Goal: Task Accomplishment & Management: Manage account settings

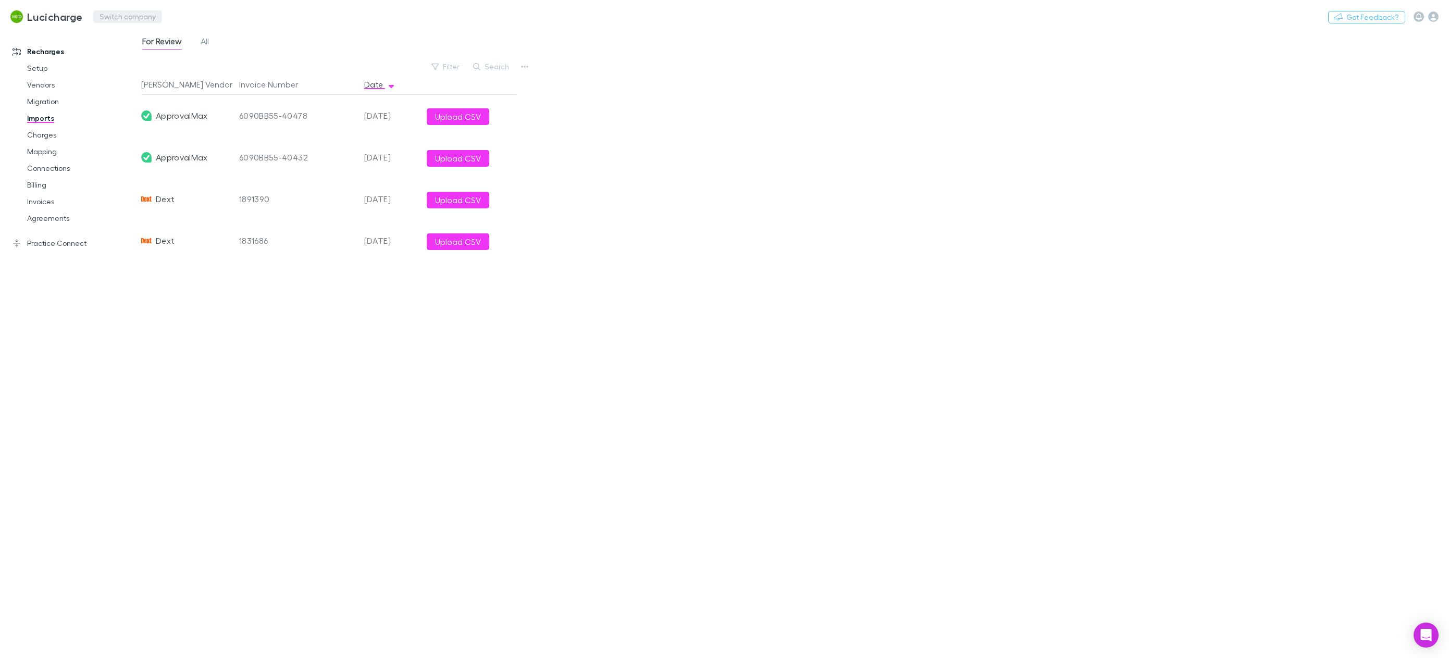
click at [120, 17] on button "Switch company" at bounding box center [127, 16] width 69 height 13
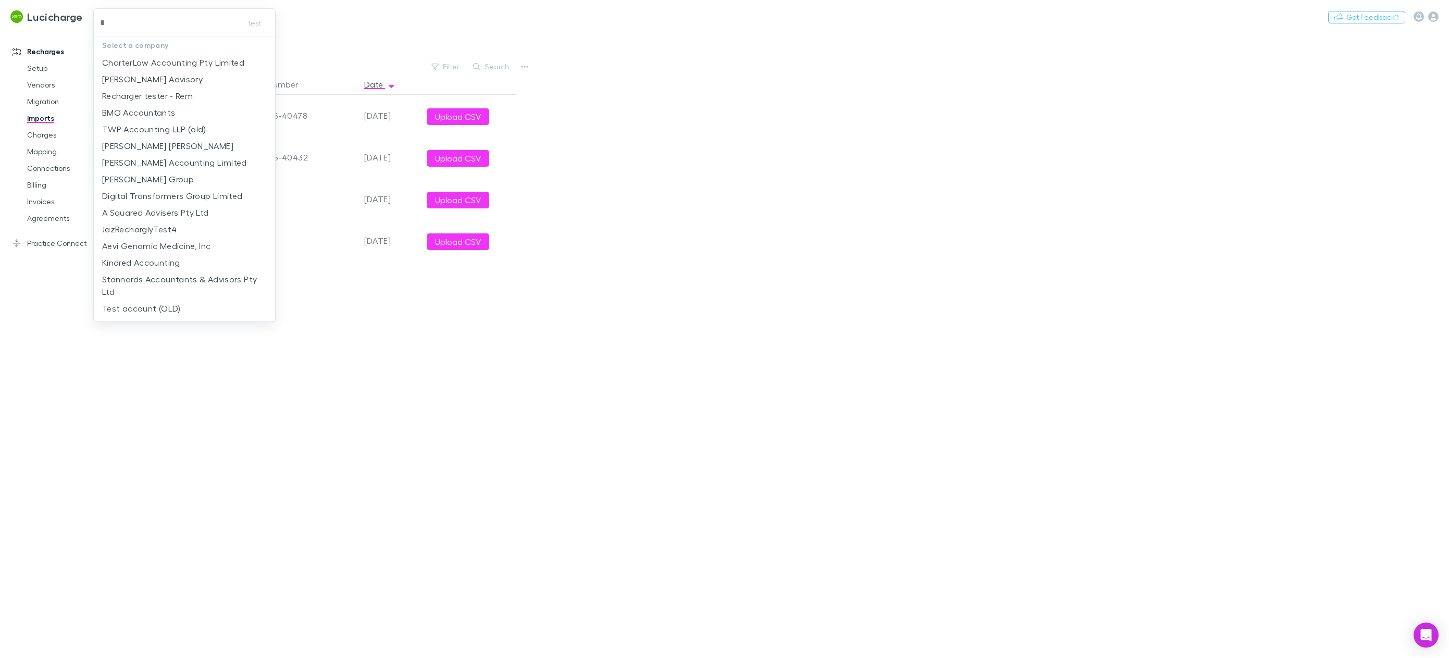
type input "**"
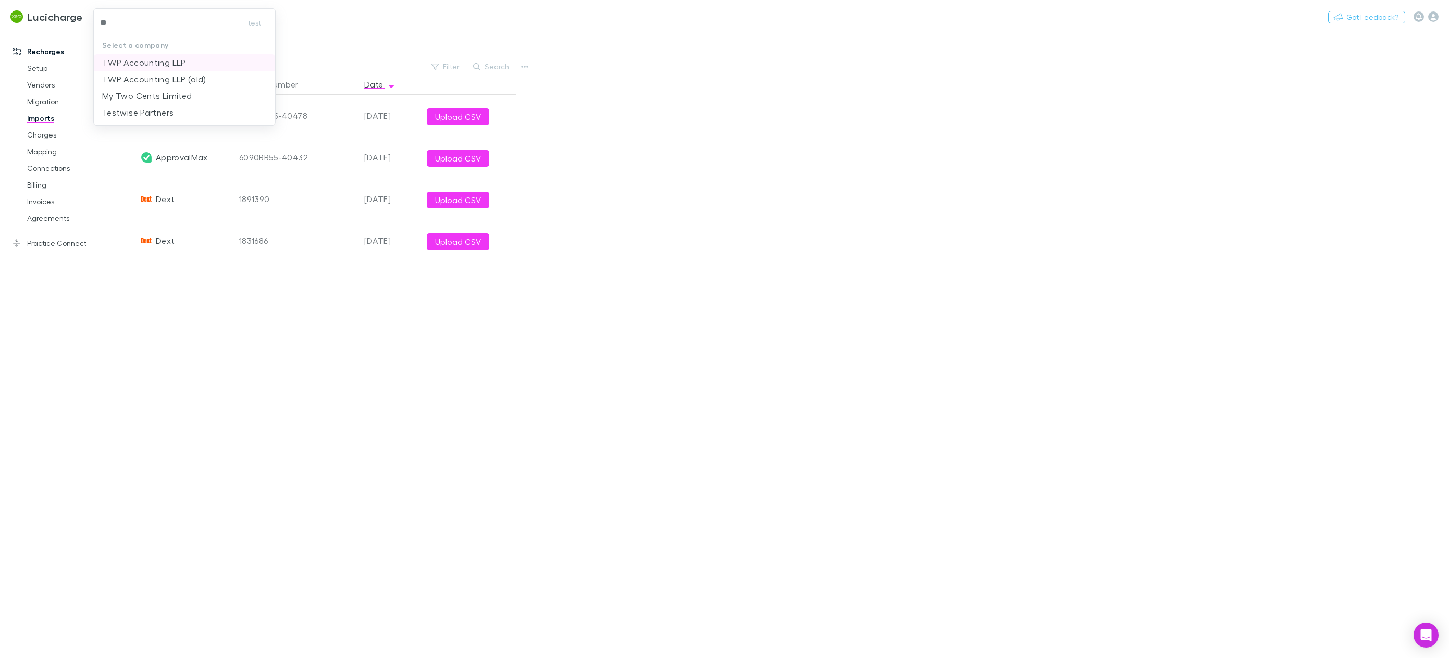
click at [152, 63] on p "TWP Accounting LLP" at bounding box center [144, 62] width 84 height 13
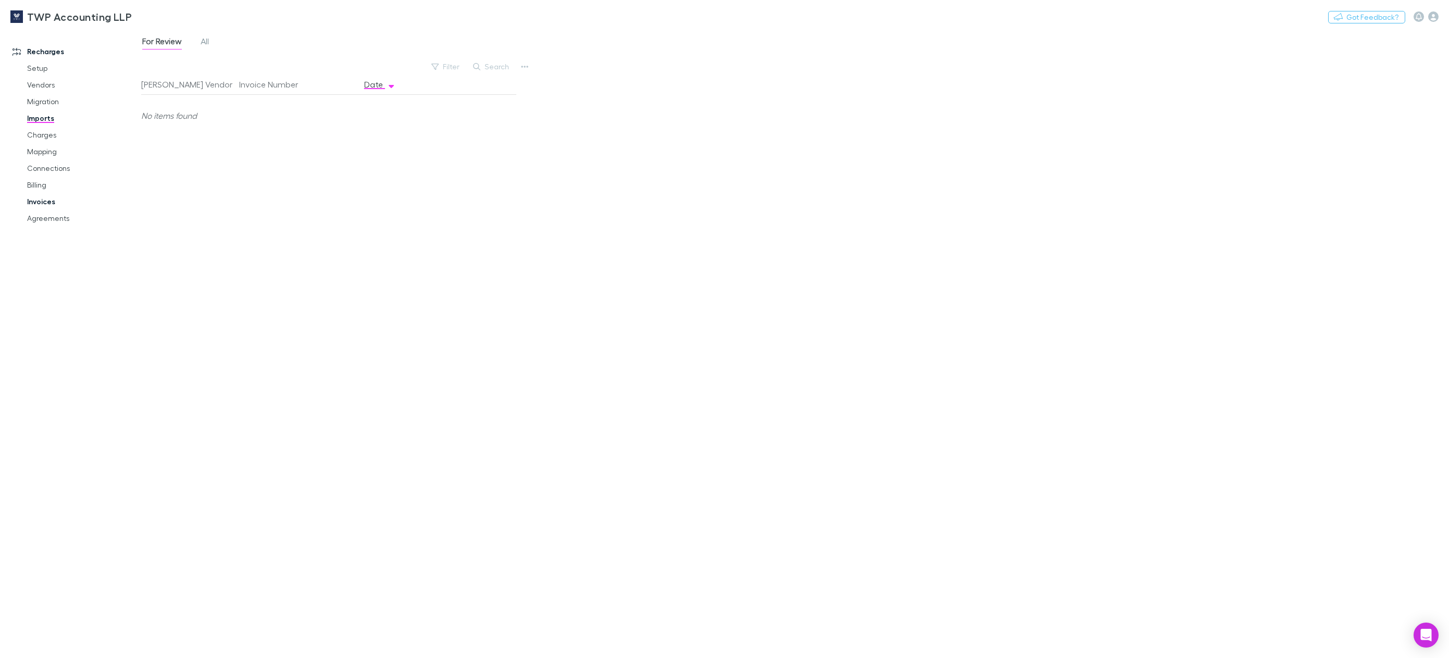
click at [46, 201] on link "Invoices" at bounding box center [82, 201] width 130 height 17
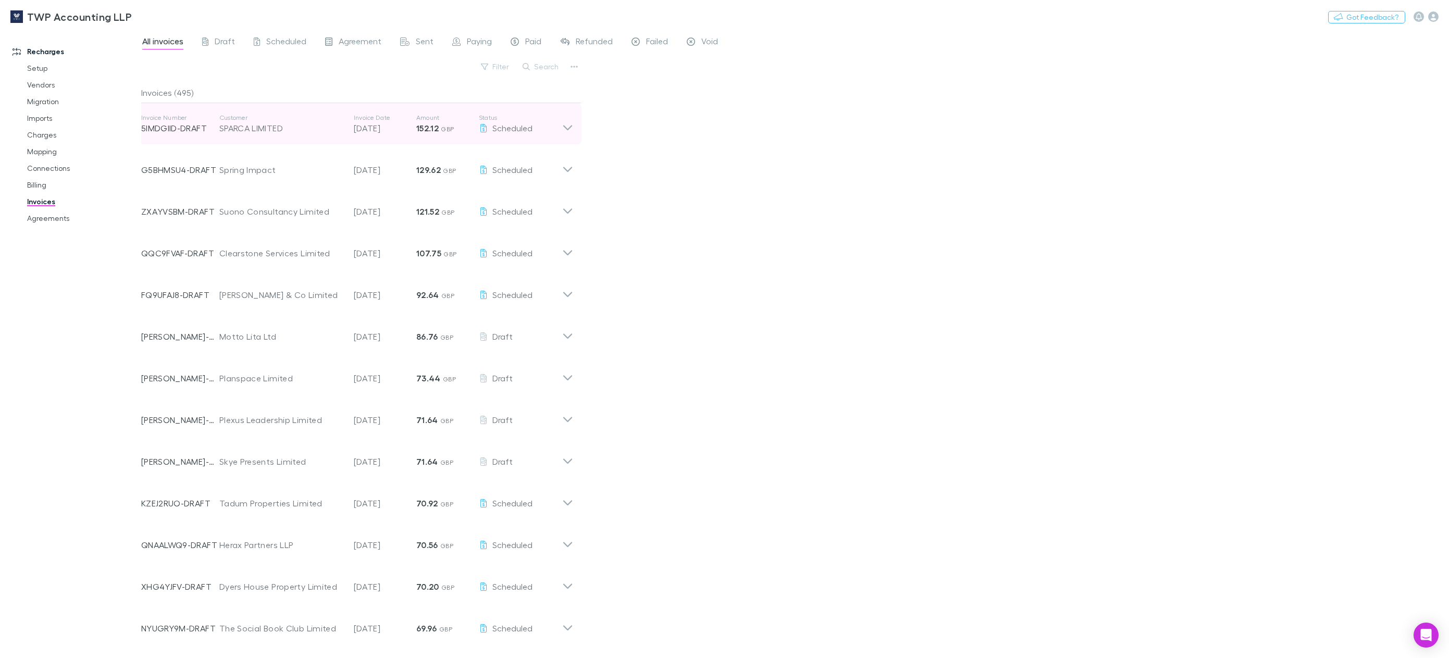
click at [571, 127] on icon at bounding box center [567, 127] width 9 height 5
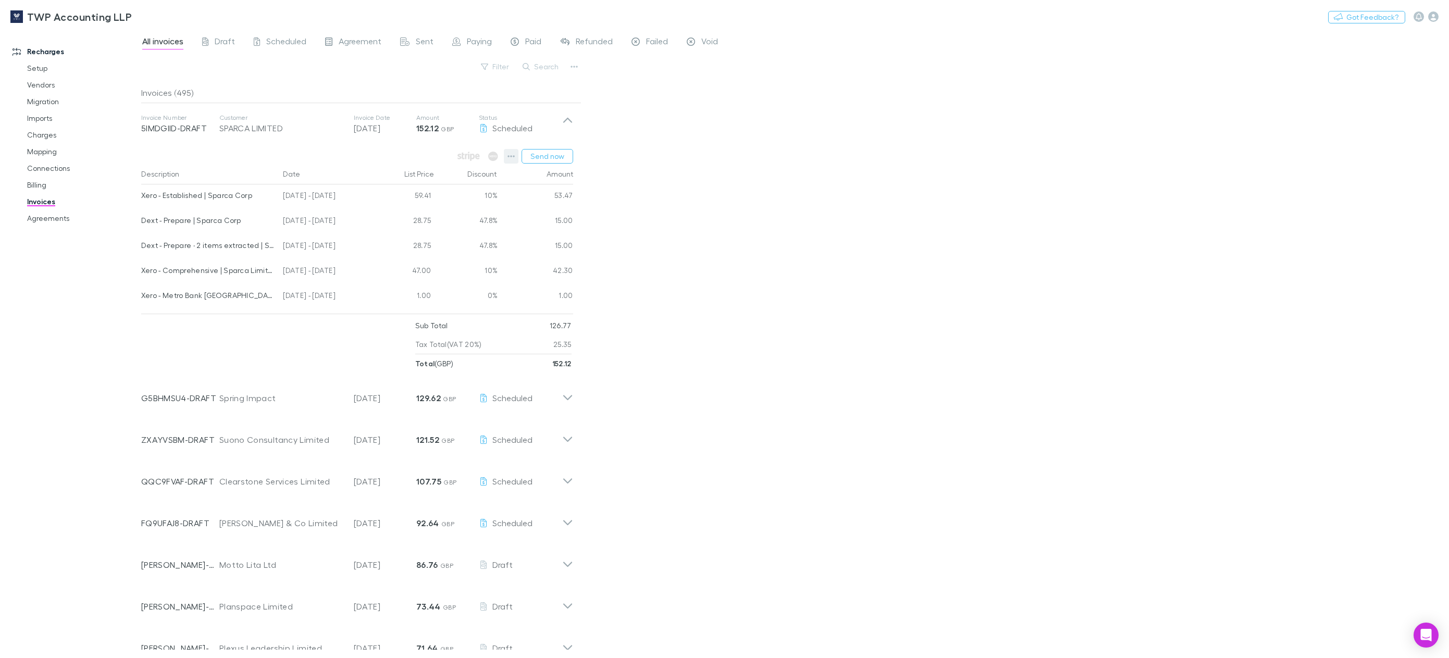
click at [511, 156] on icon "button" at bounding box center [510, 156] width 7 height 2
click at [805, 249] on div at bounding box center [724, 329] width 1449 height 658
click at [532, 43] on span "Paid" at bounding box center [533, 43] width 16 height 14
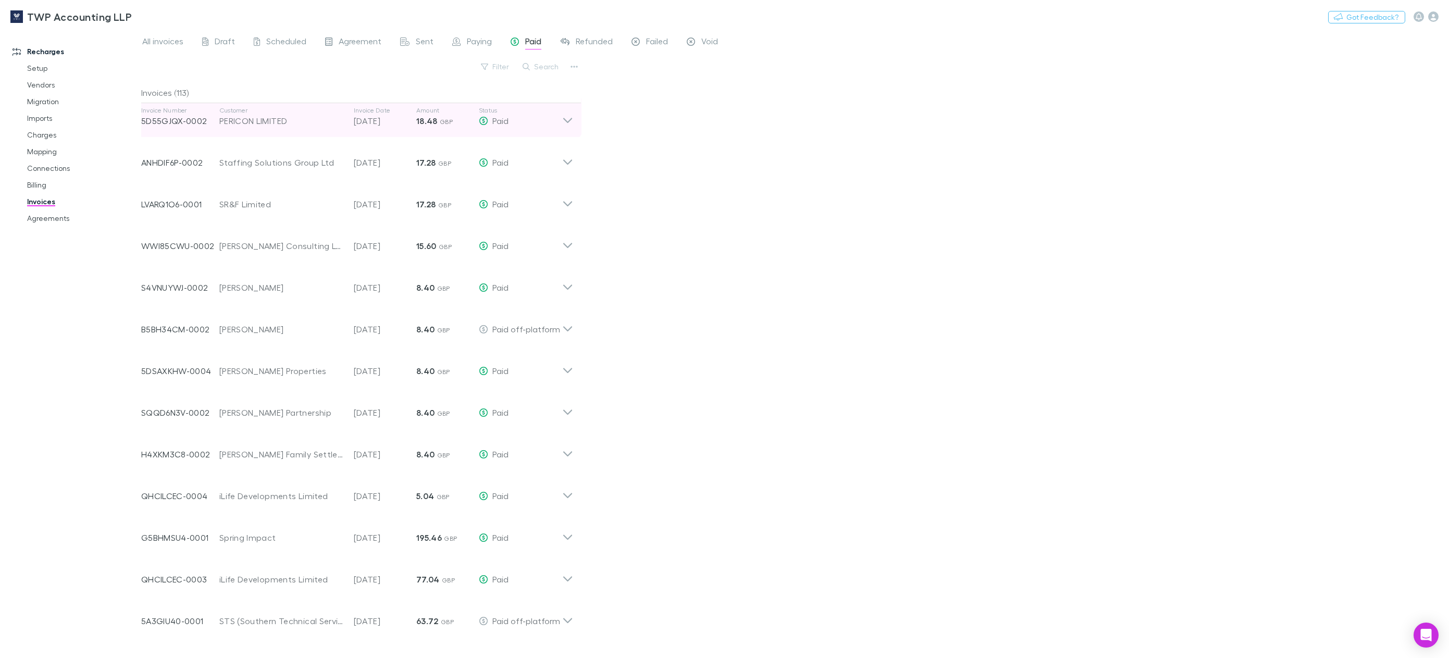
scroll to position [2230, 0]
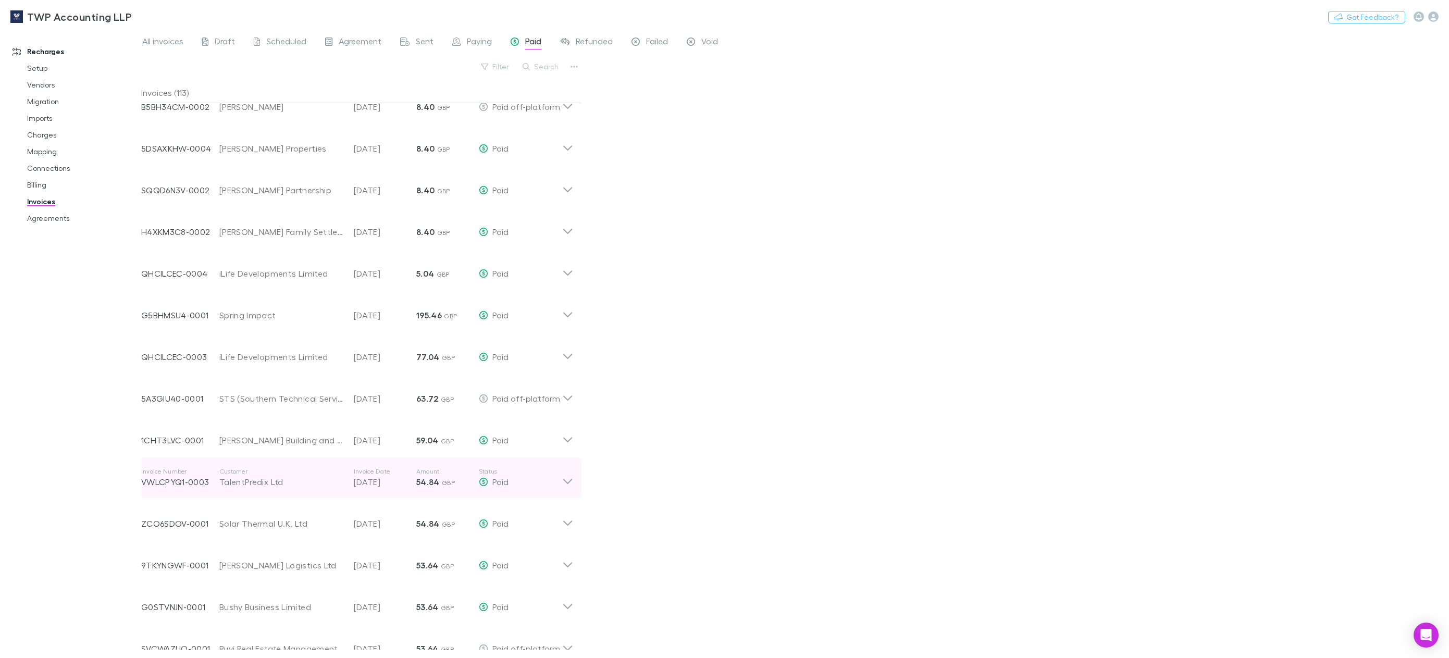
click at [567, 481] on icon at bounding box center [567, 477] width 11 height 21
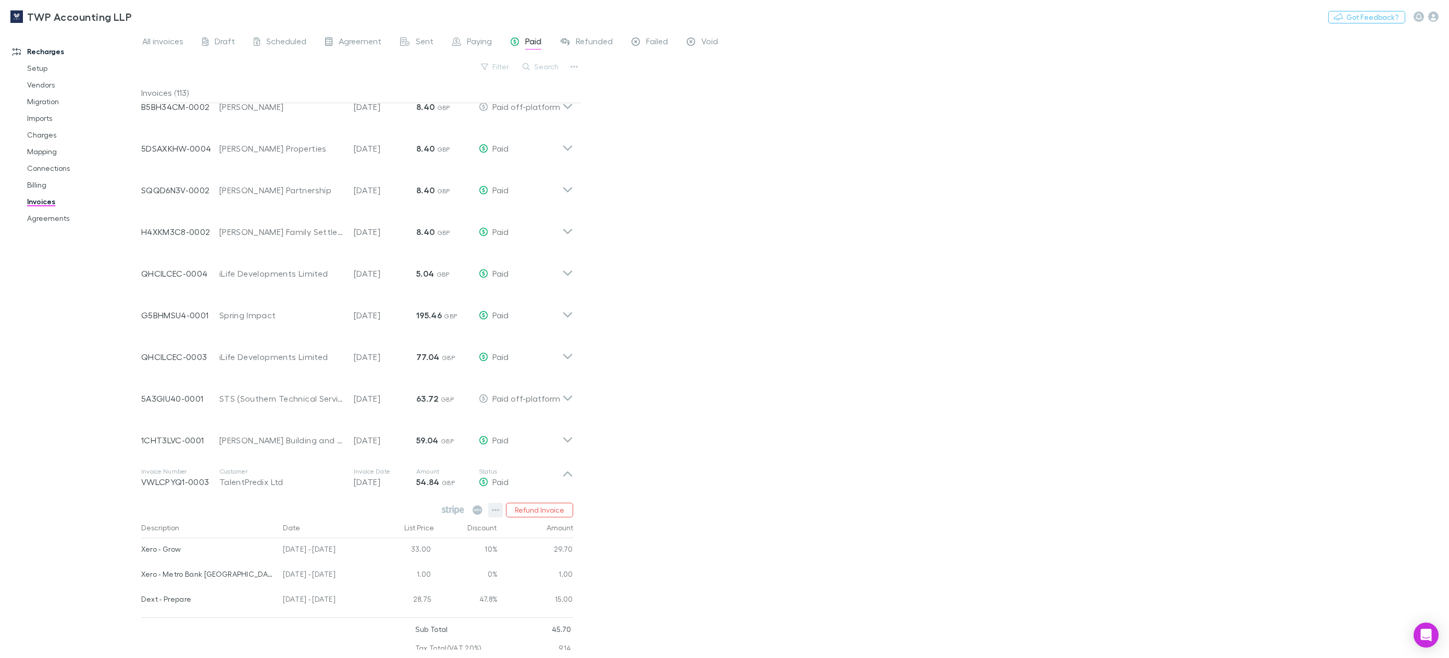
click at [493, 511] on icon "button" at bounding box center [495, 510] width 7 height 8
click at [789, 529] on div at bounding box center [724, 329] width 1449 height 658
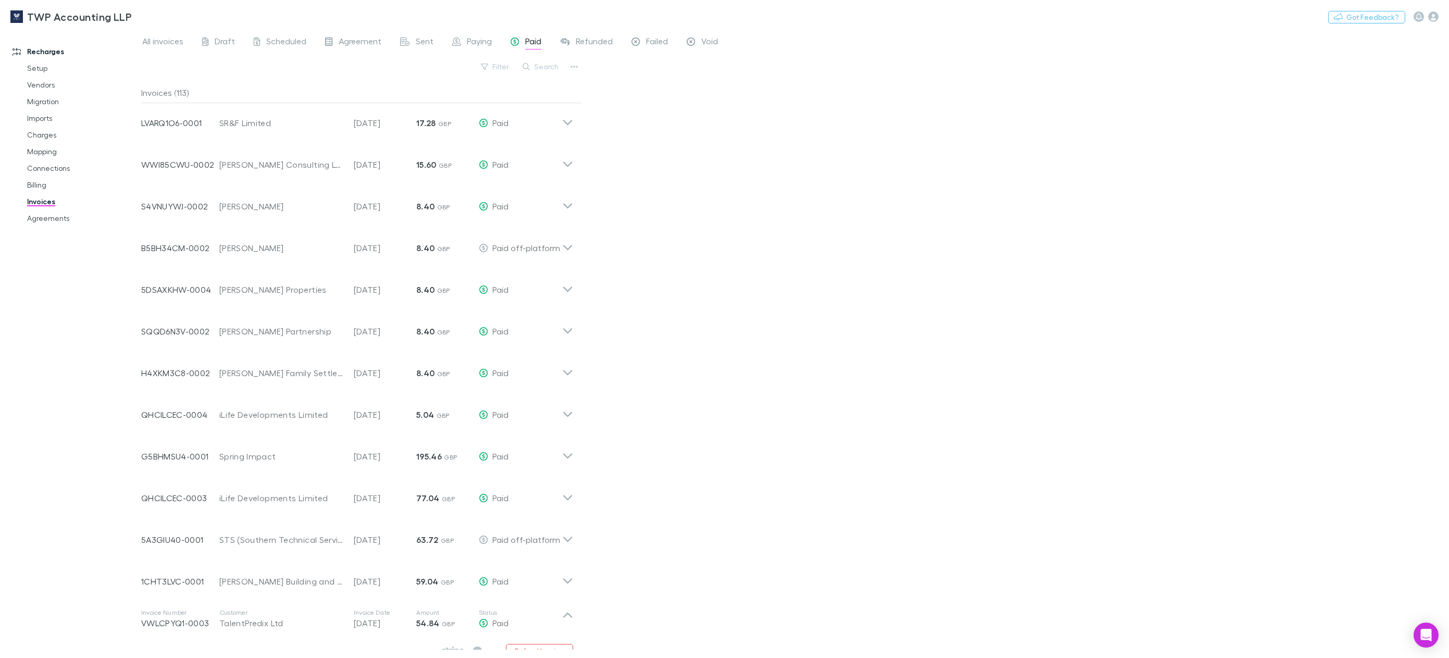
scroll to position [2022, 0]
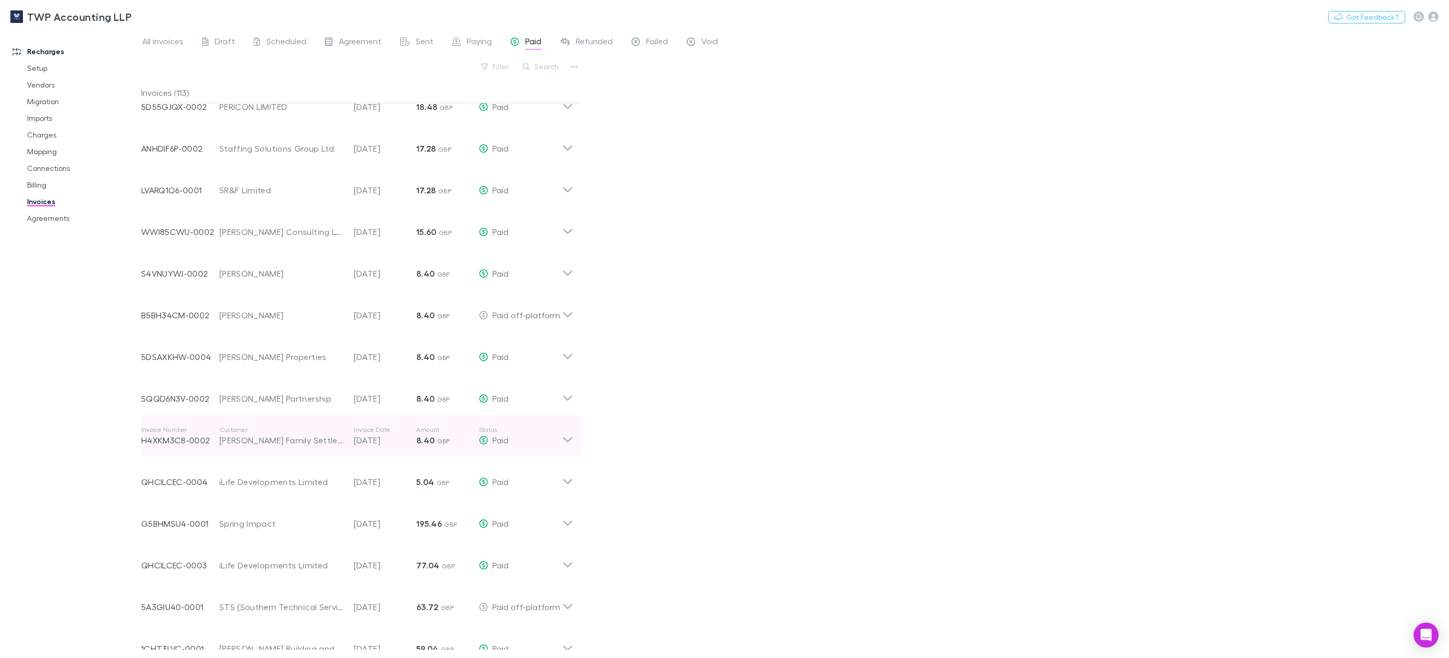
click at [570, 440] on icon at bounding box center [567, 439] width 9 height 5
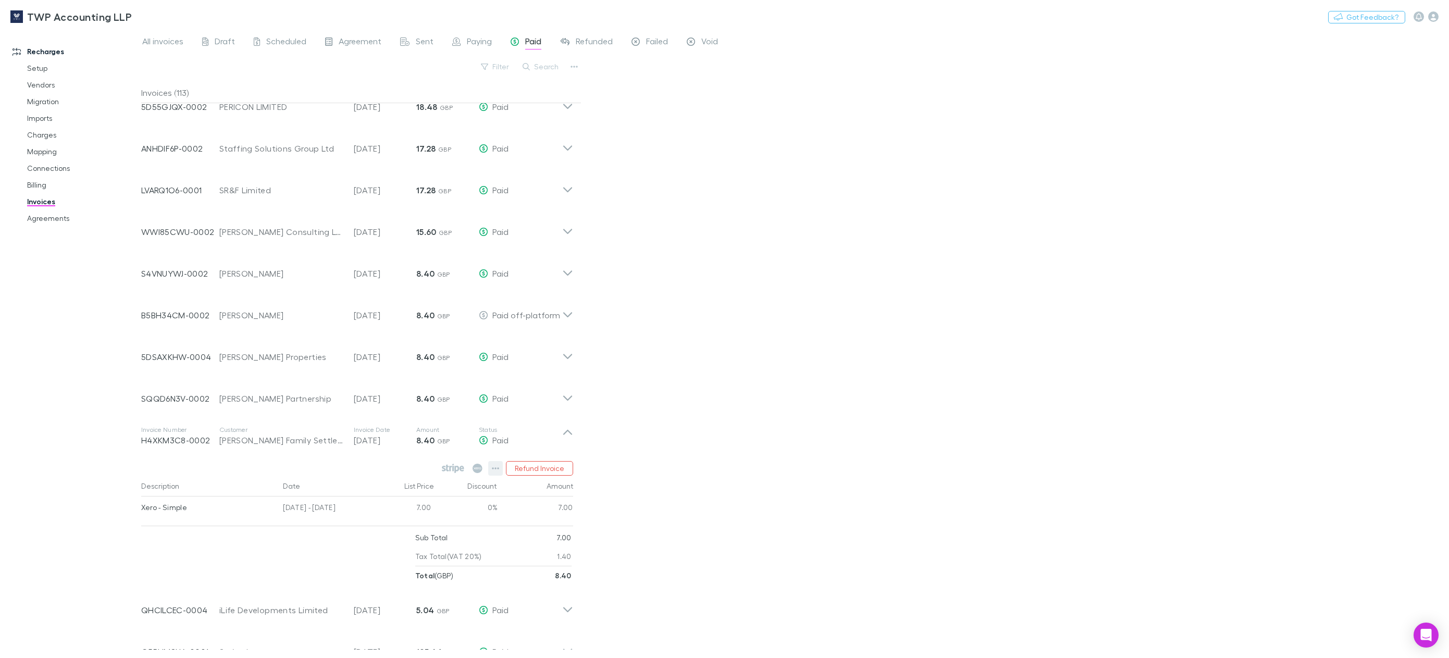
click at [498, 469] on icon "button" at bounding box center [495, 468] width 7 height 8
click at [817, 501] on div at bounding box center [724, 329] width 1449 height 658
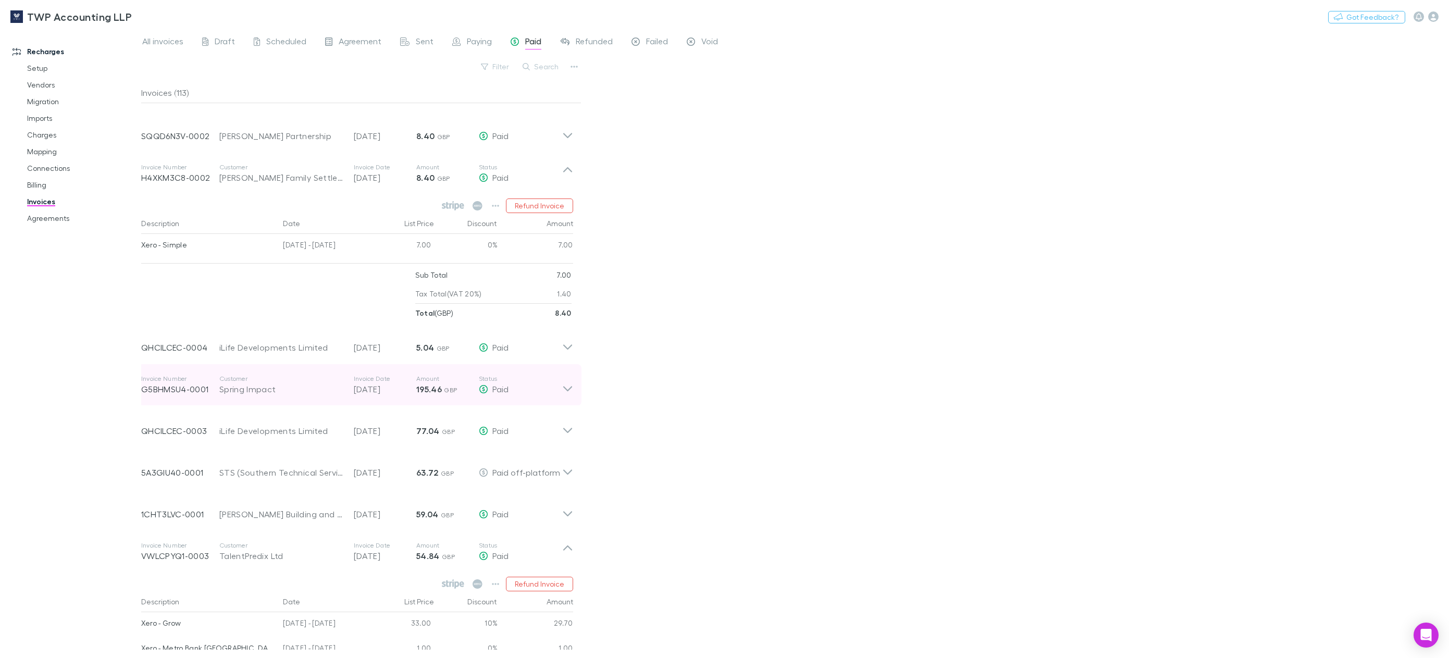
scroll to position [2334, 0]
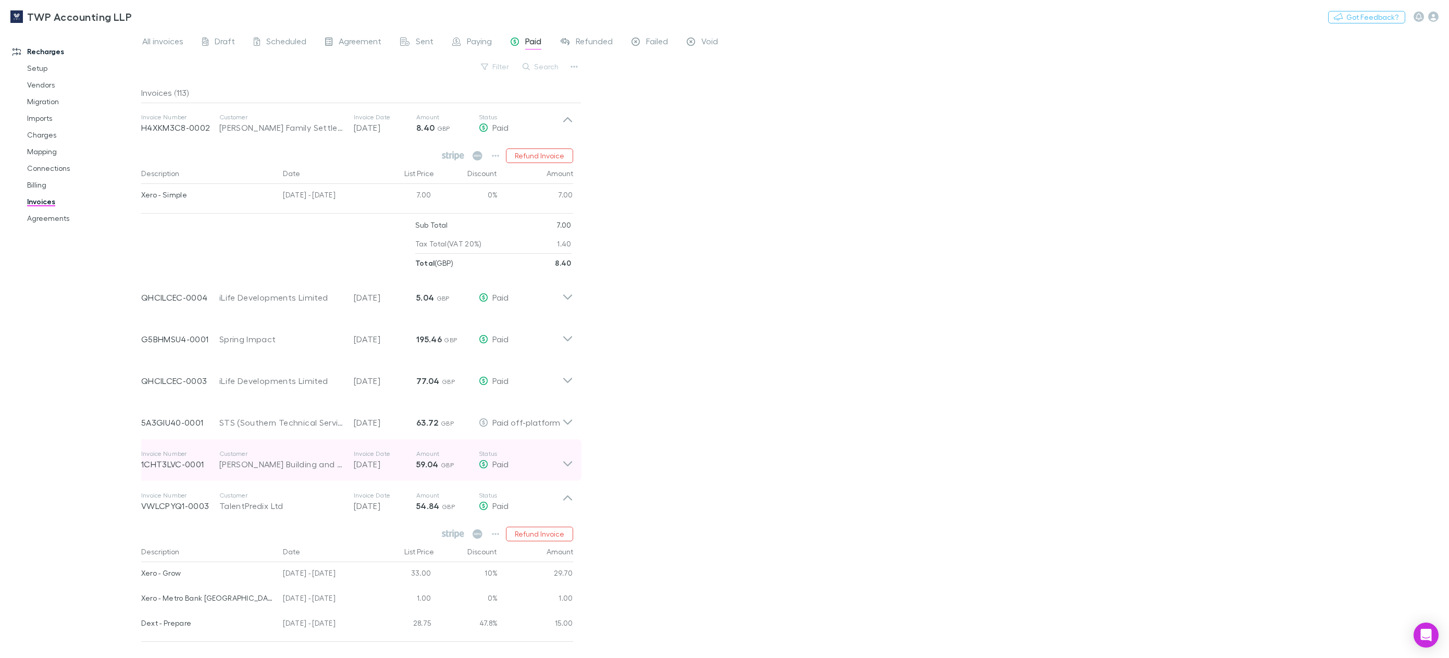
click at [567, 462] on icon at bounding box center [567, 460] width 11 height 21
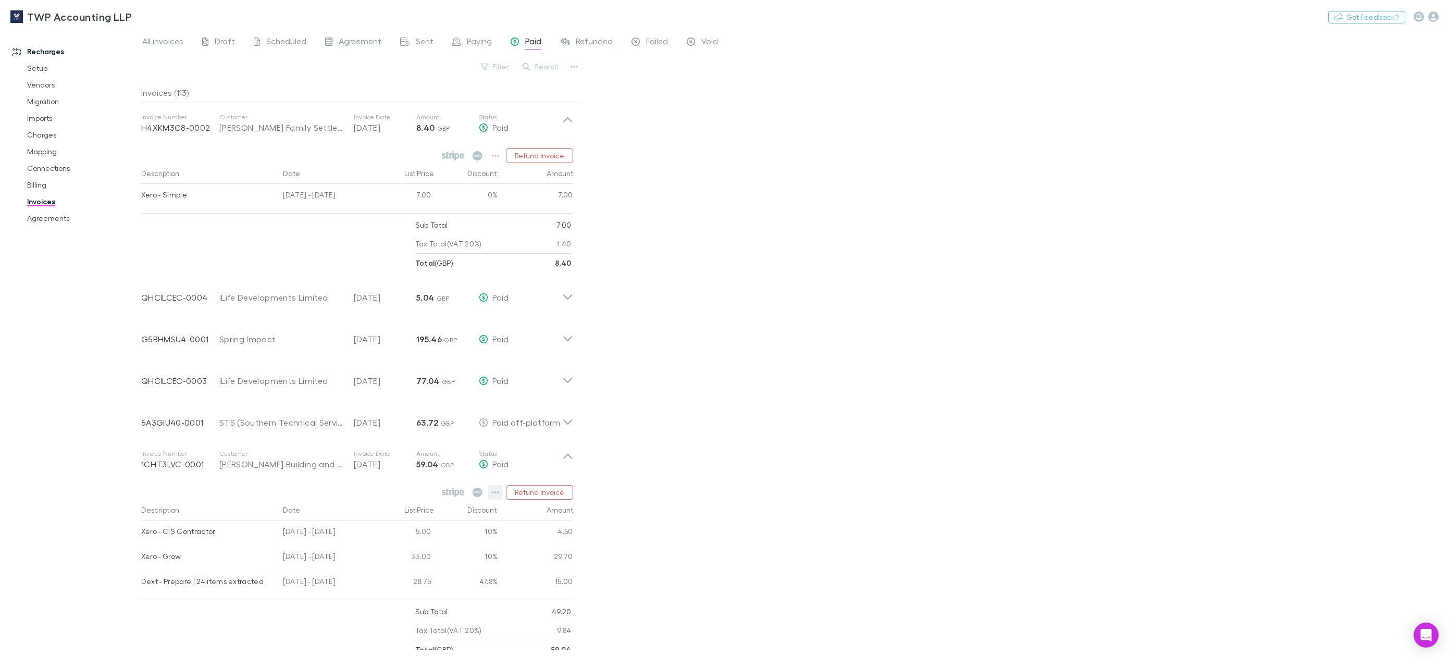
click at [491, 490] on button "button" at bounding box center [495, 492] width 15 height 15
click at [886, 525] on div at bounding box center [724, 329] width 1449 height 658
click at [361, 39] on span "Agreement" at bounding box center [360, 43] width 43 height 14
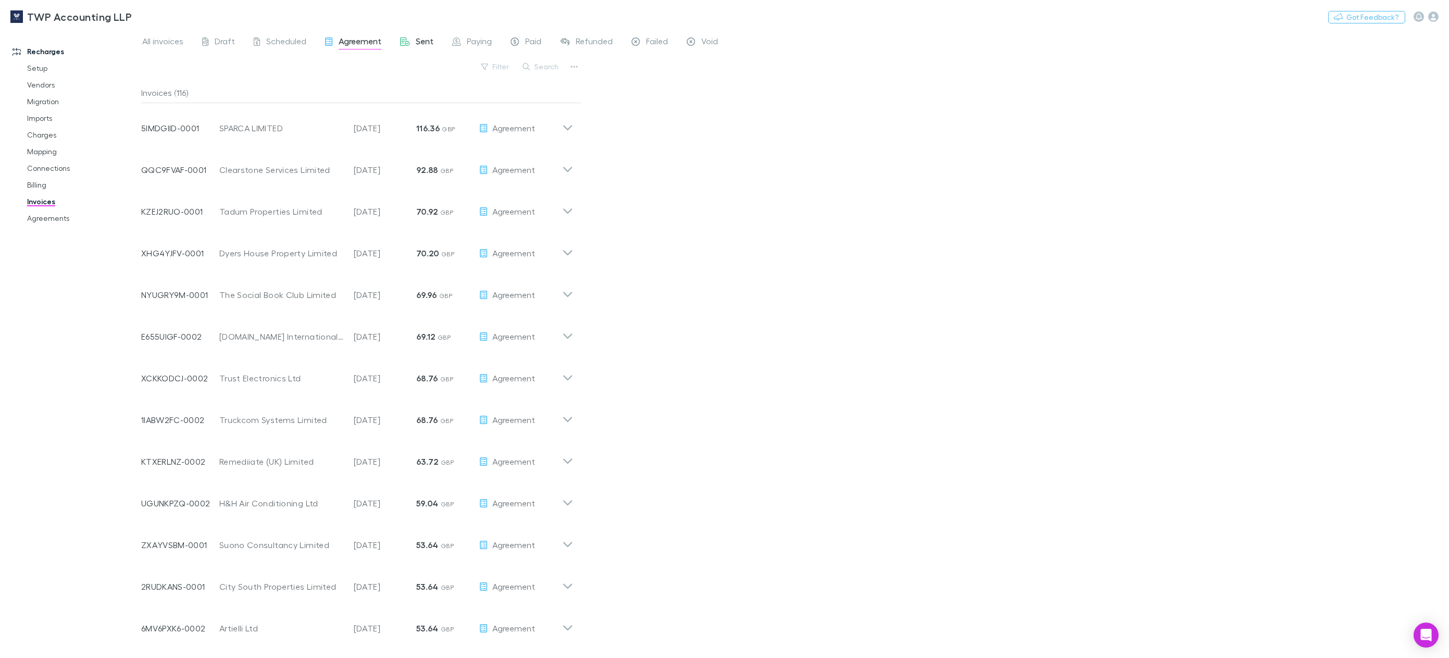
click at [423, 41] on span "Sent" at bounding box center [425, 43] width 18 height 14
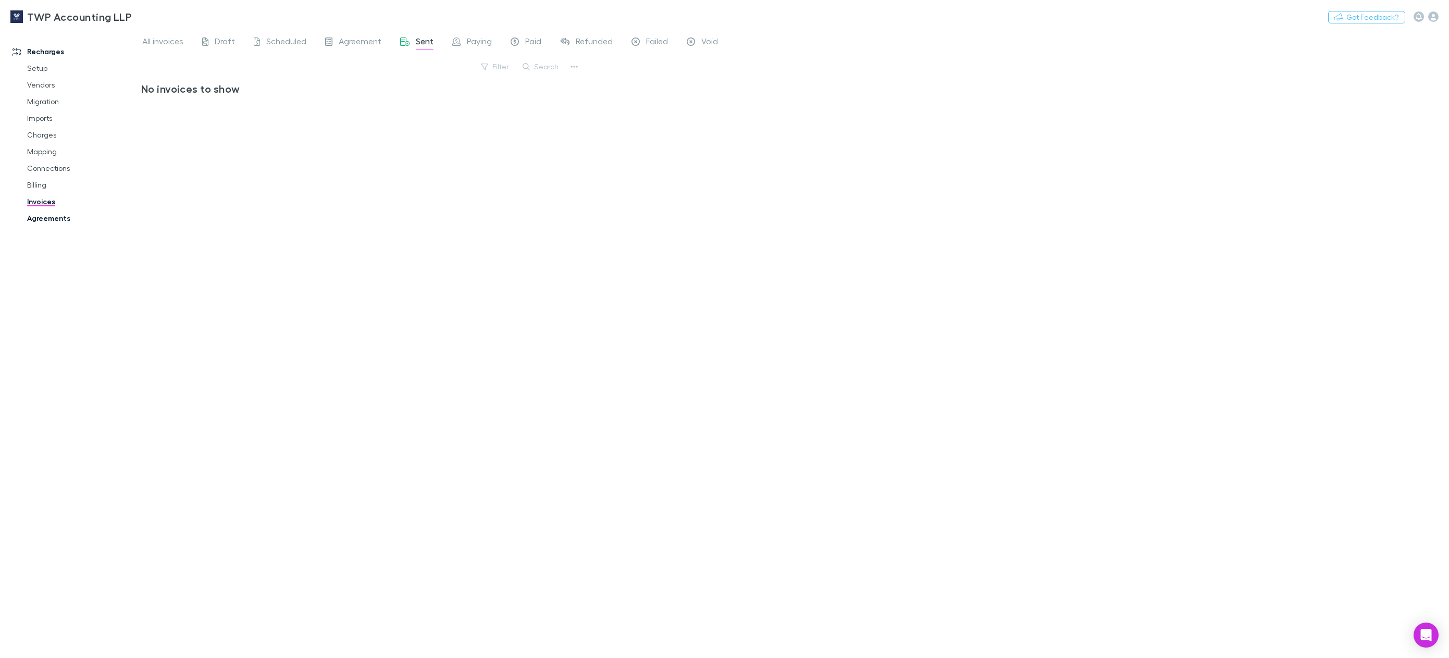
click at [40, 224] on link "Agreements" at bounding box center [82, 218] width 130 height 17
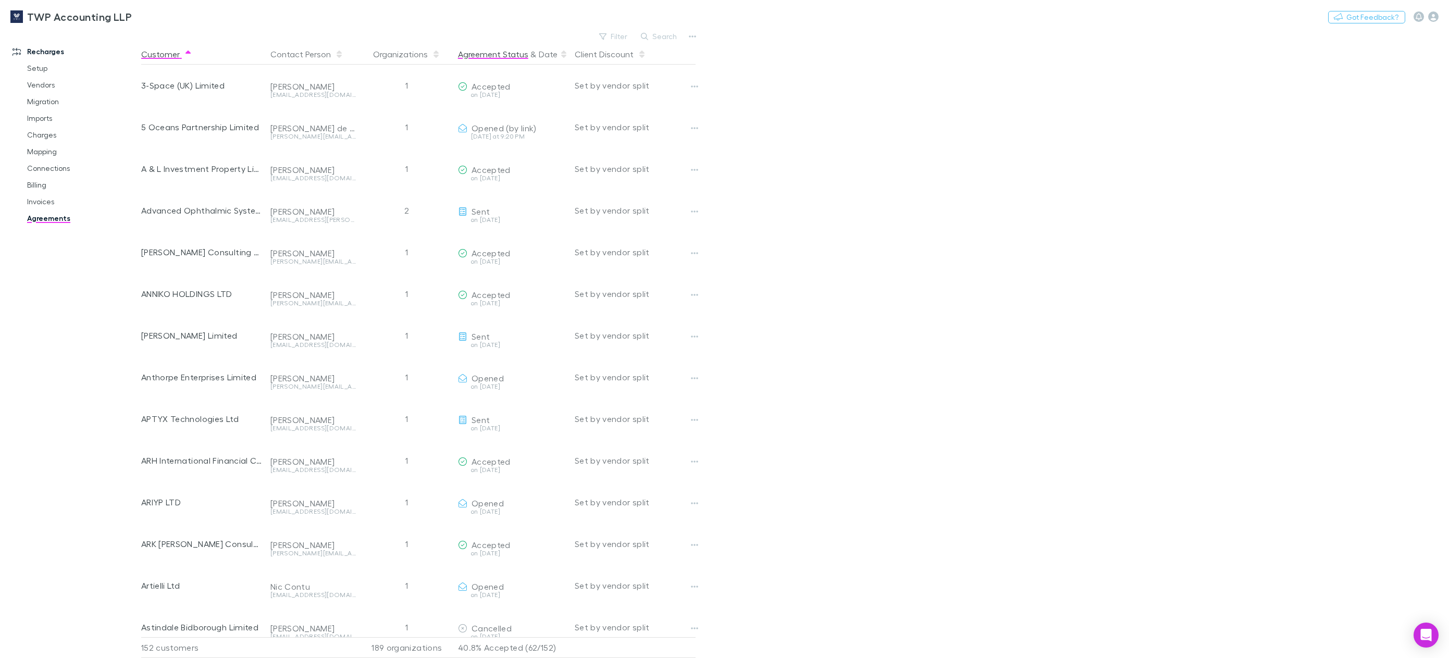
click at [495, 51] on button "Agreement Status" at bounding box center [493, 54] width 70 height 21
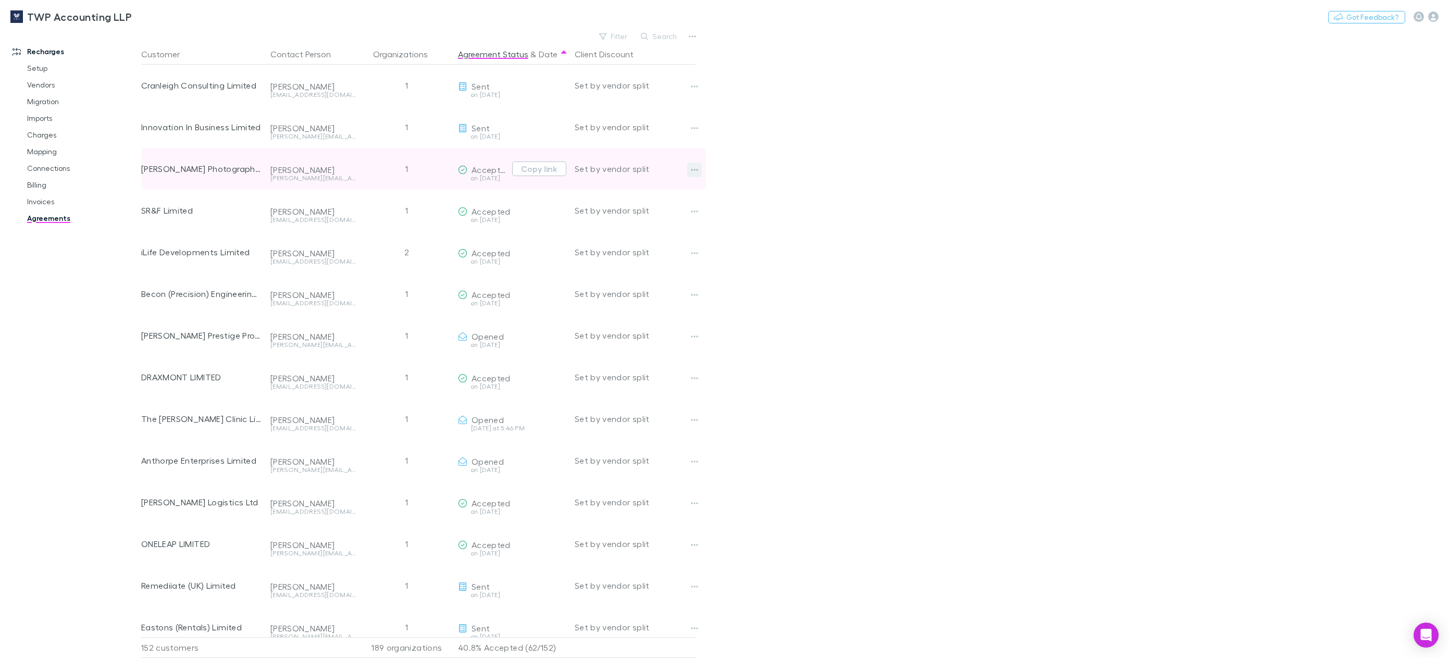
click at [696, 169] on icon "button" at bounding box center [694, 170] width 7 height 8
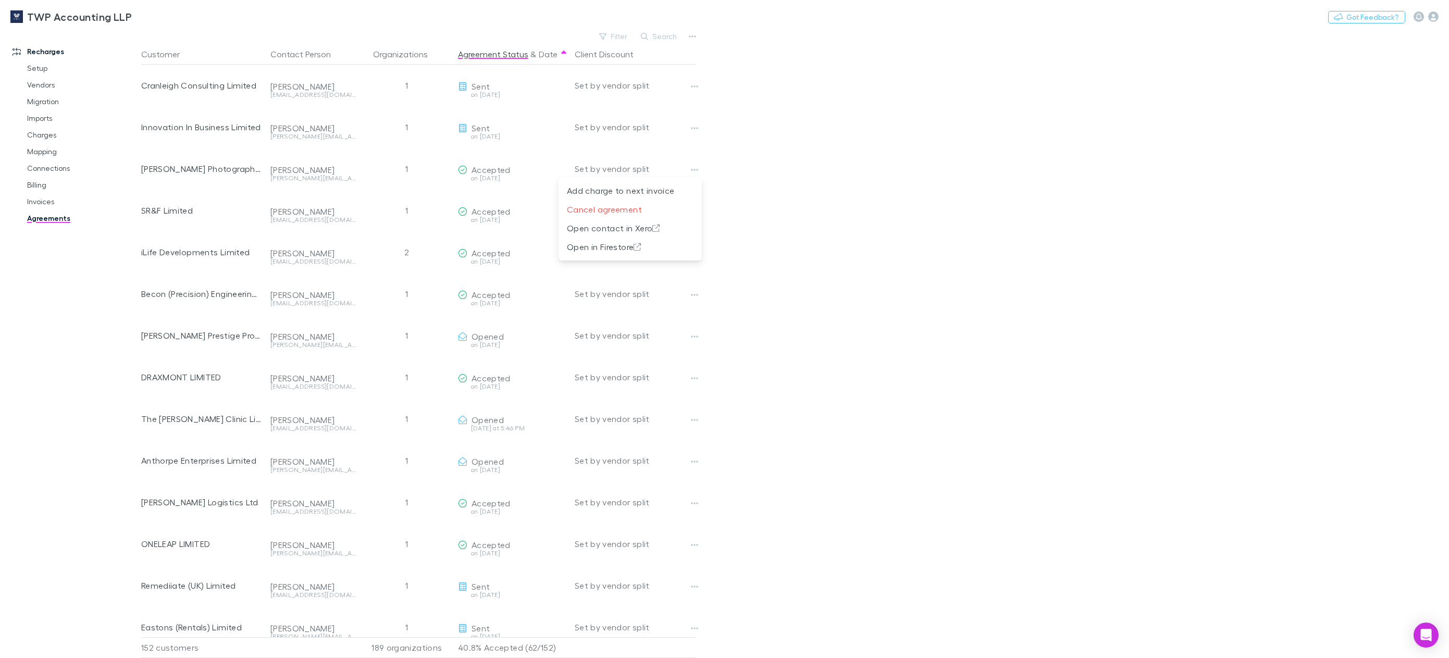
click at [973, 214] on div at bounding box center [724, 329] width 1449 height 658
click at [535, 126] on button "Copy link" at bounding box center [539, 127] width 54 height 15
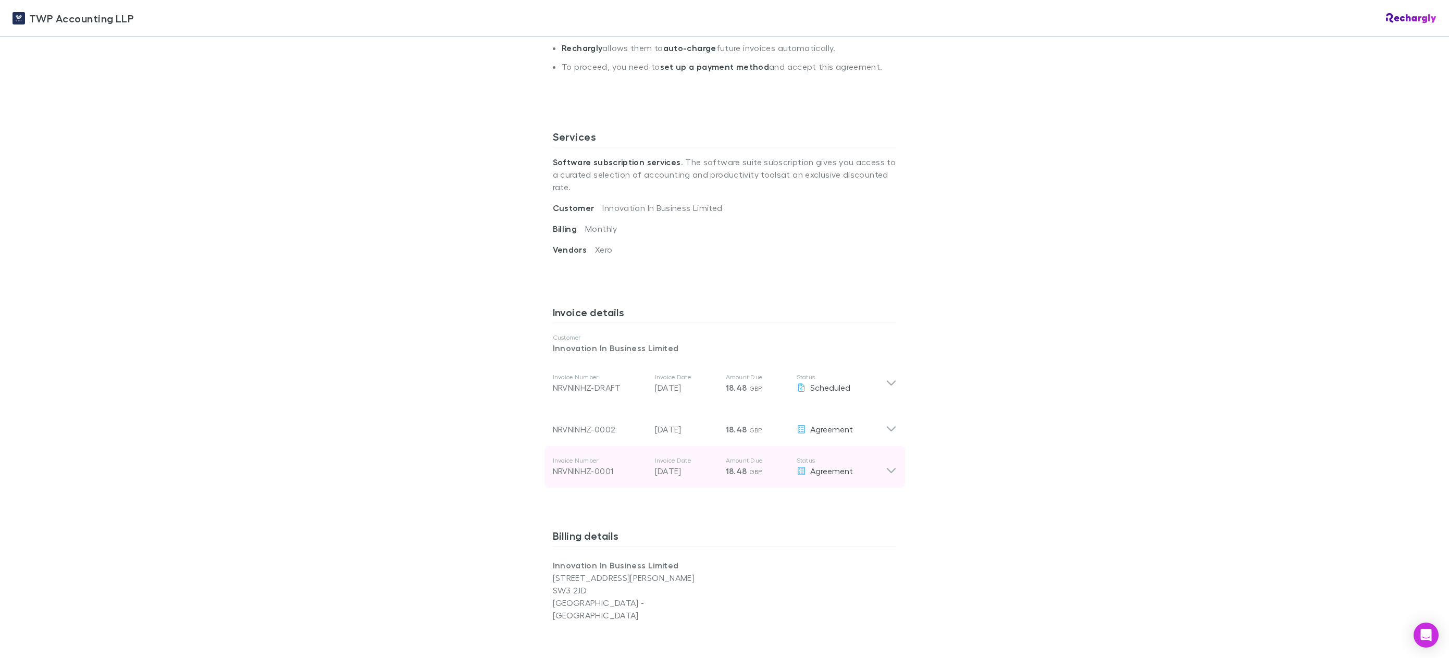
scroll to position [365, 0]
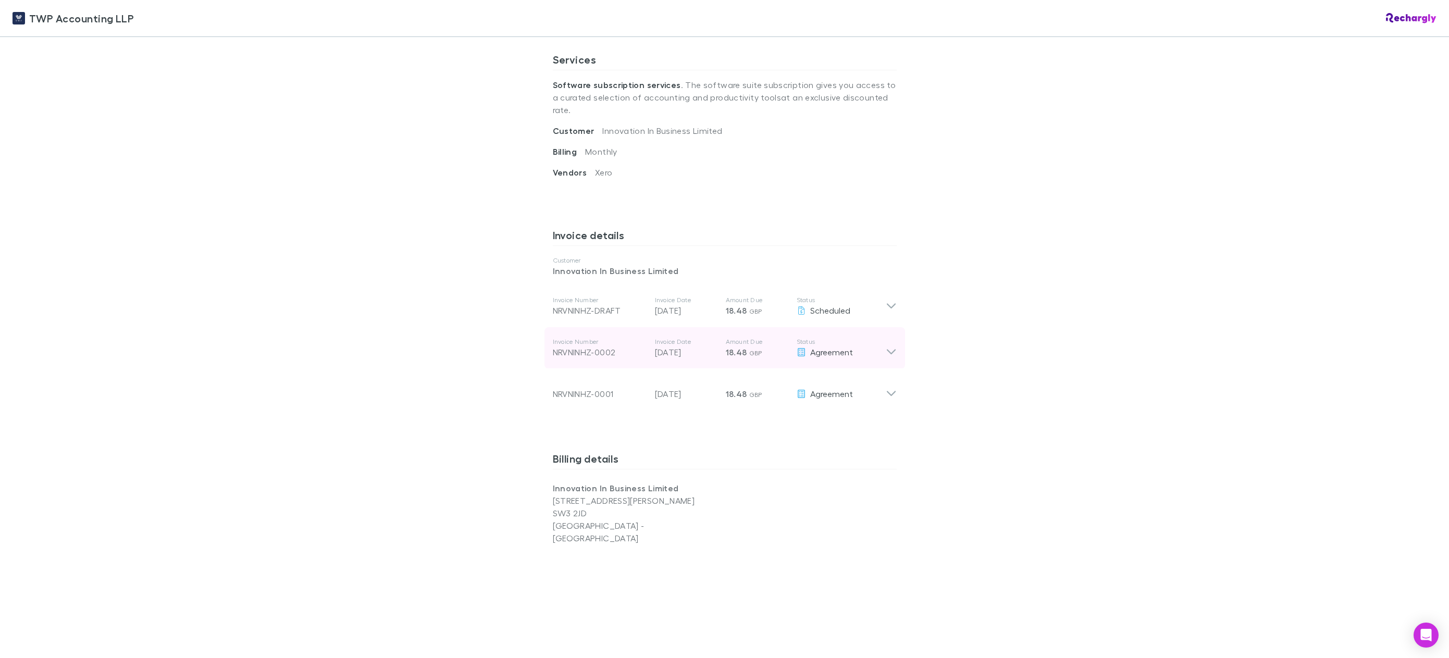
click at [889, 338] on icon at bounding box center [891, 348] width 11 height 21
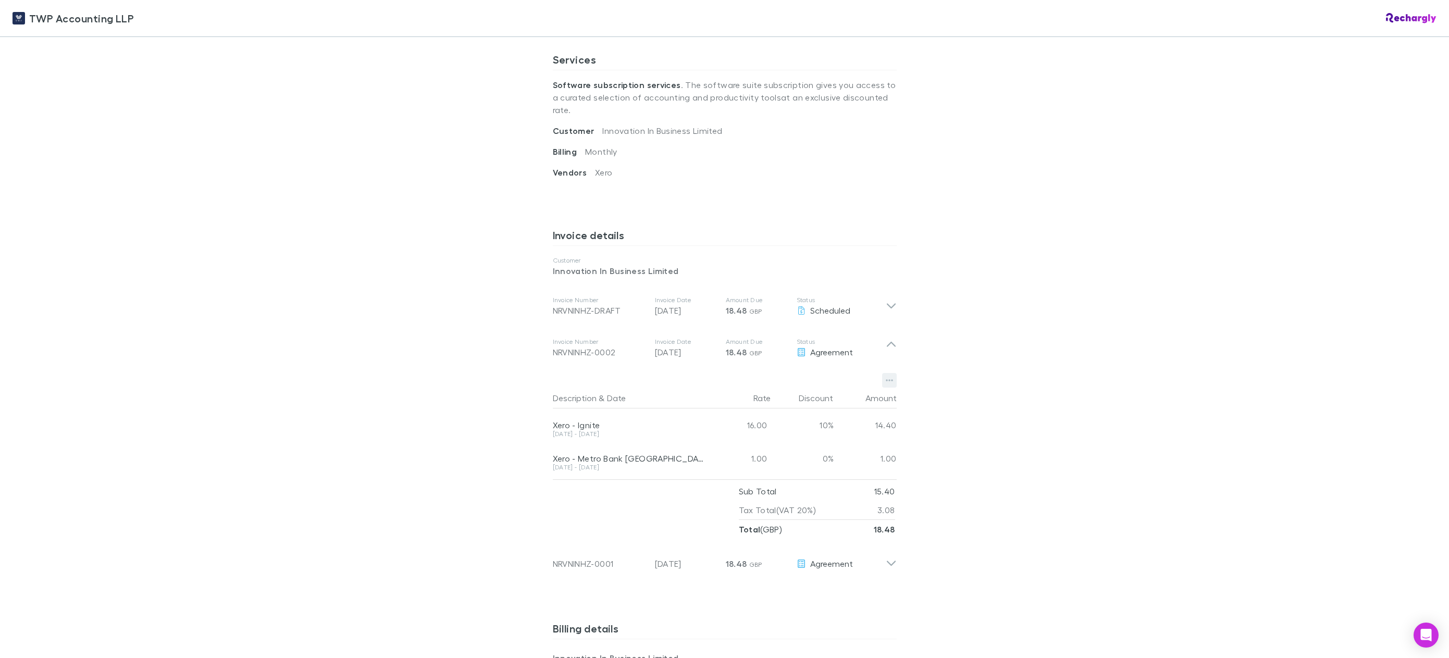
click at [888, 376] on icon "button" at bounding box center [889, 380] width 7 height 8
click at [1092, 416] on div at bounding box center [724, 329] width 1449 height 658
click at [886, 300] on icon at bounding box center [891, 306] width 11 height 13
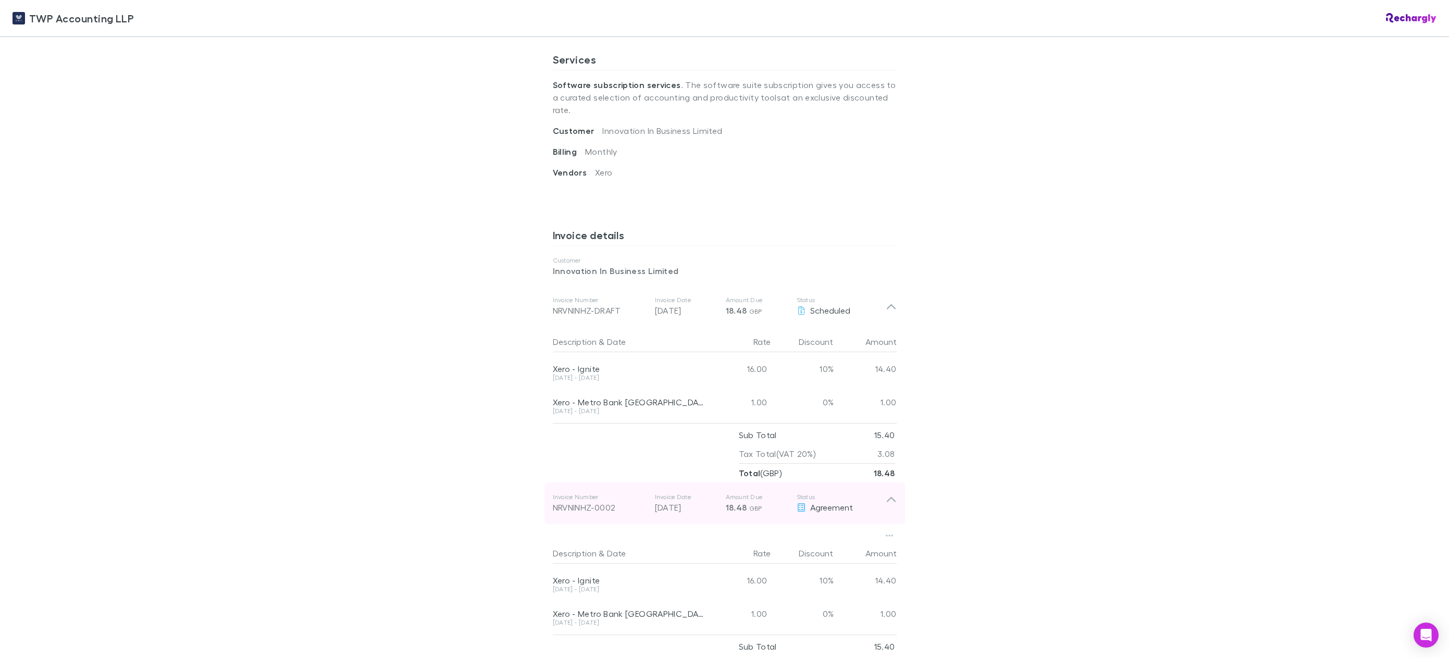
click at [886, 493] on icon at bounding box center [891, 503] width 11 height 21
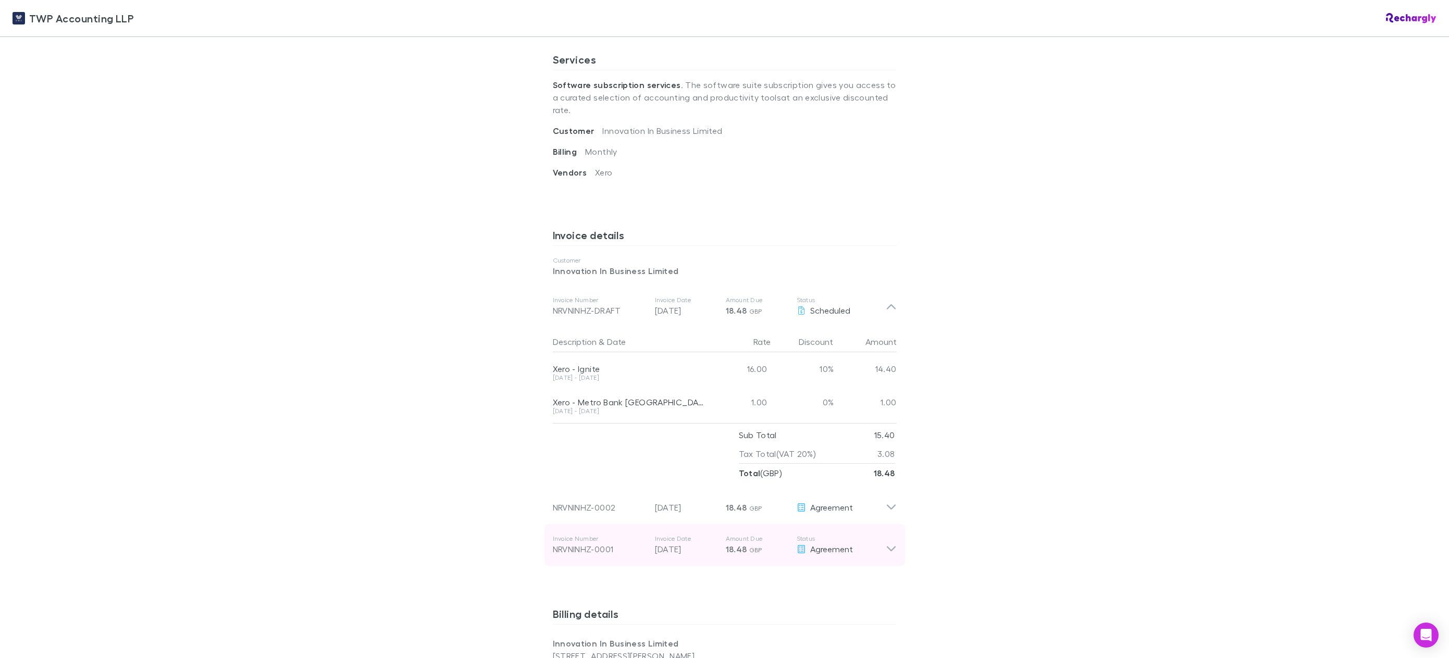
click at [887, 537] on icon at bounding box center [891, 544] width 11 height 21
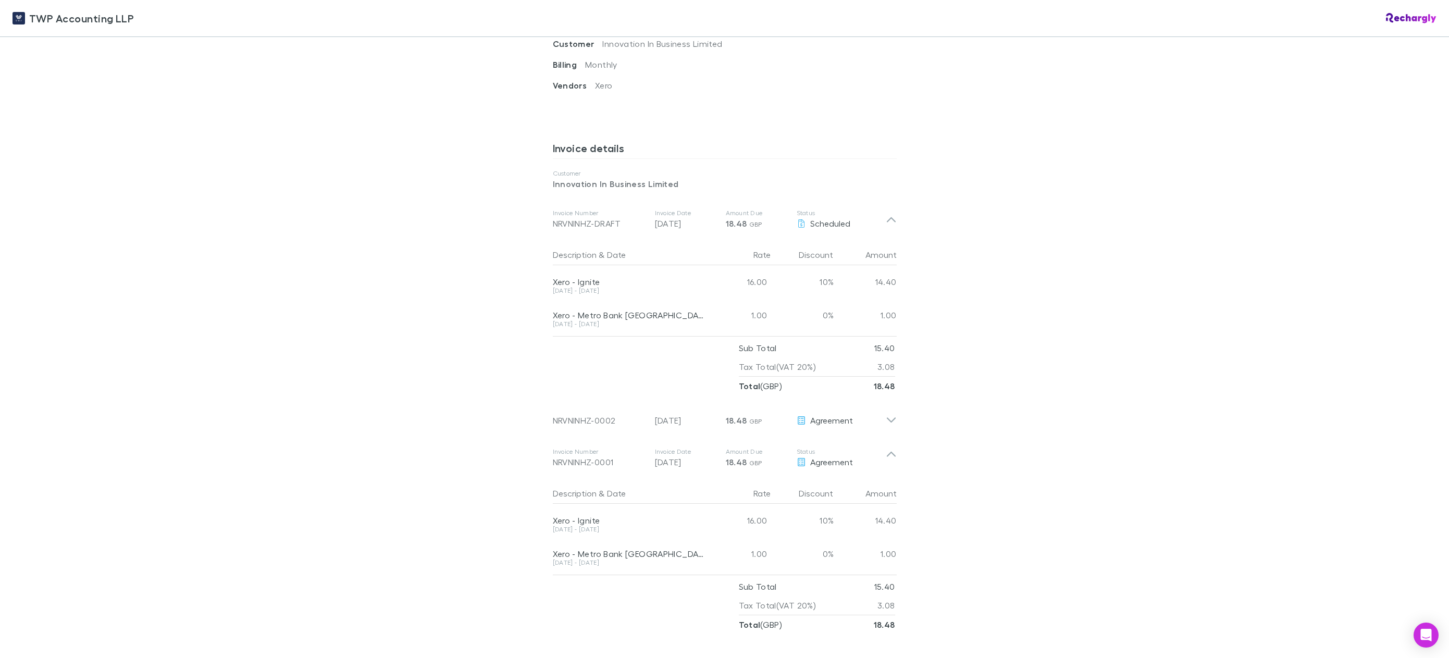
scroll to position [469, 0]
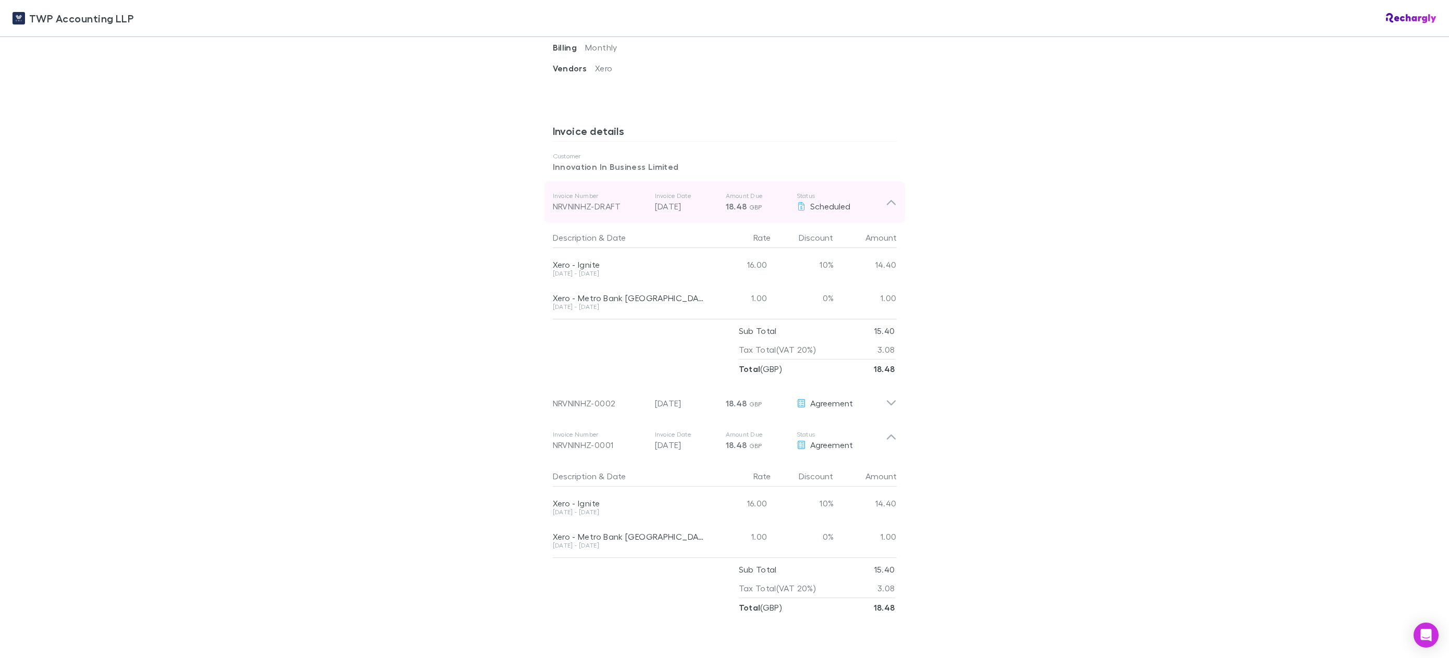
click at [890, 196] on icon at bounding box center [891, 202] width 11 height 13
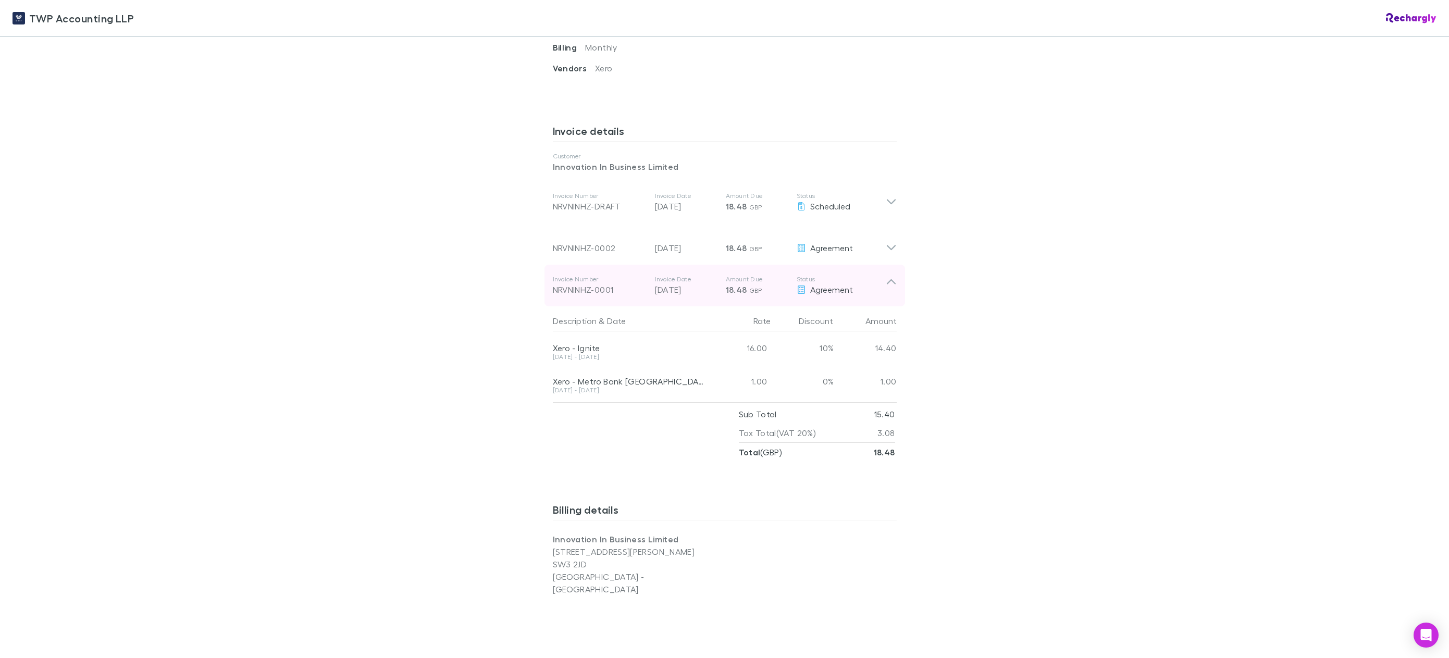
click at [886, 279] on icon at bounding box center [890, 281] width 9 height 5
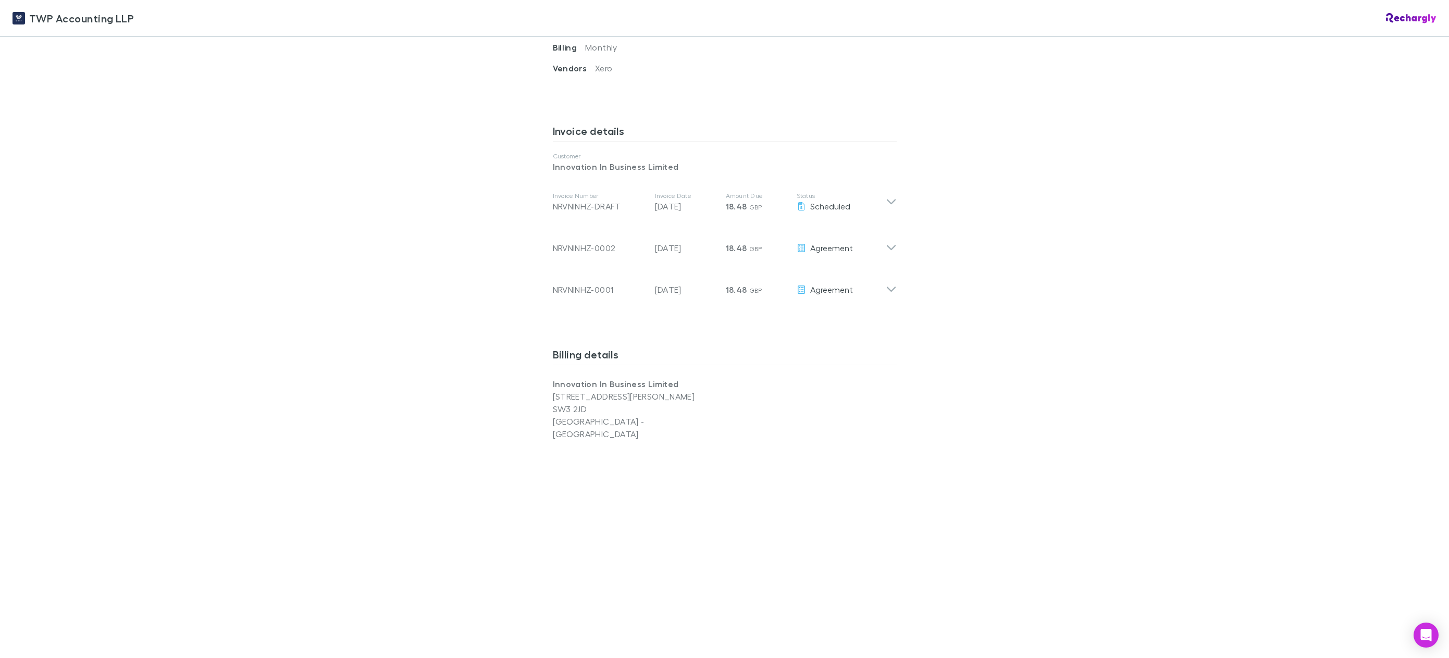
click at [1037, 510] on div "TWP Accounting LLP TWP Accounting LLP Software subscriptions agreement TWP Acco…" at bounding box center [724, 329] width 1449 height 658
click at [889, 236] on icon at bounding box center [891, 243] width 11 height 21
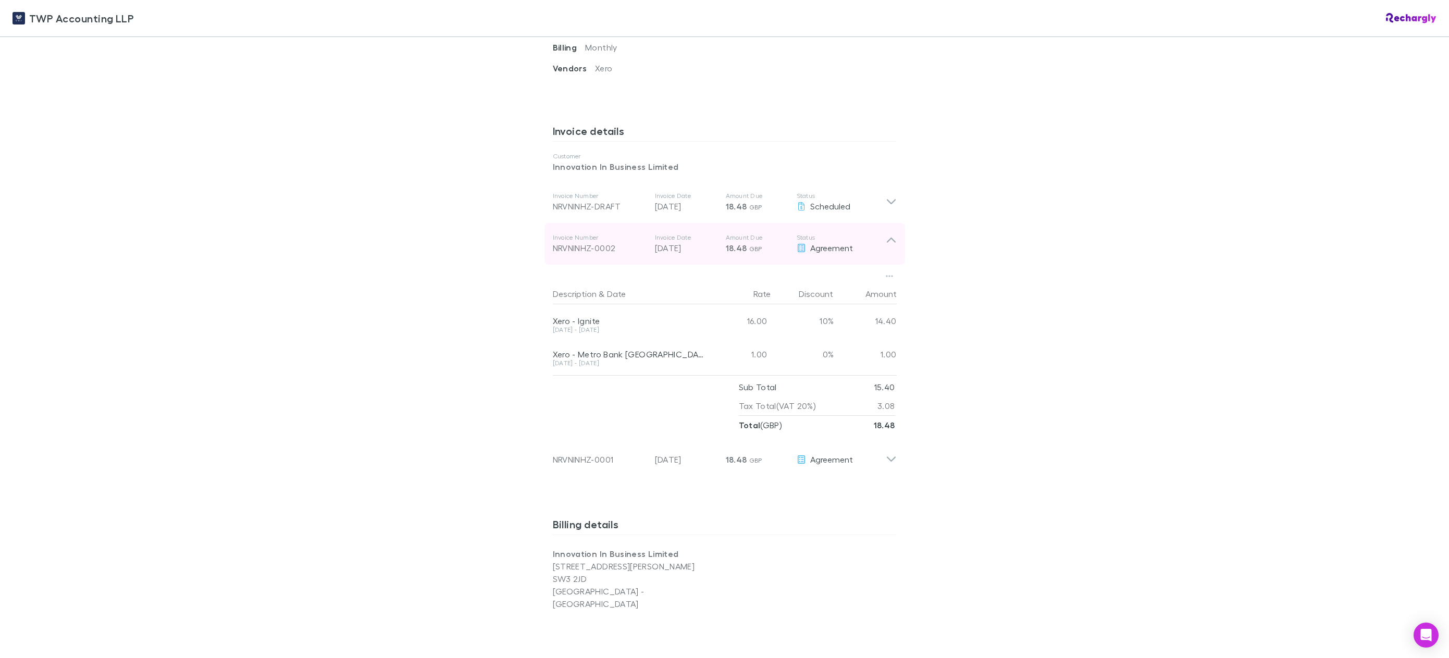
click at [886, 233] on icon at bounding box center [891, 243] width 11 height 21
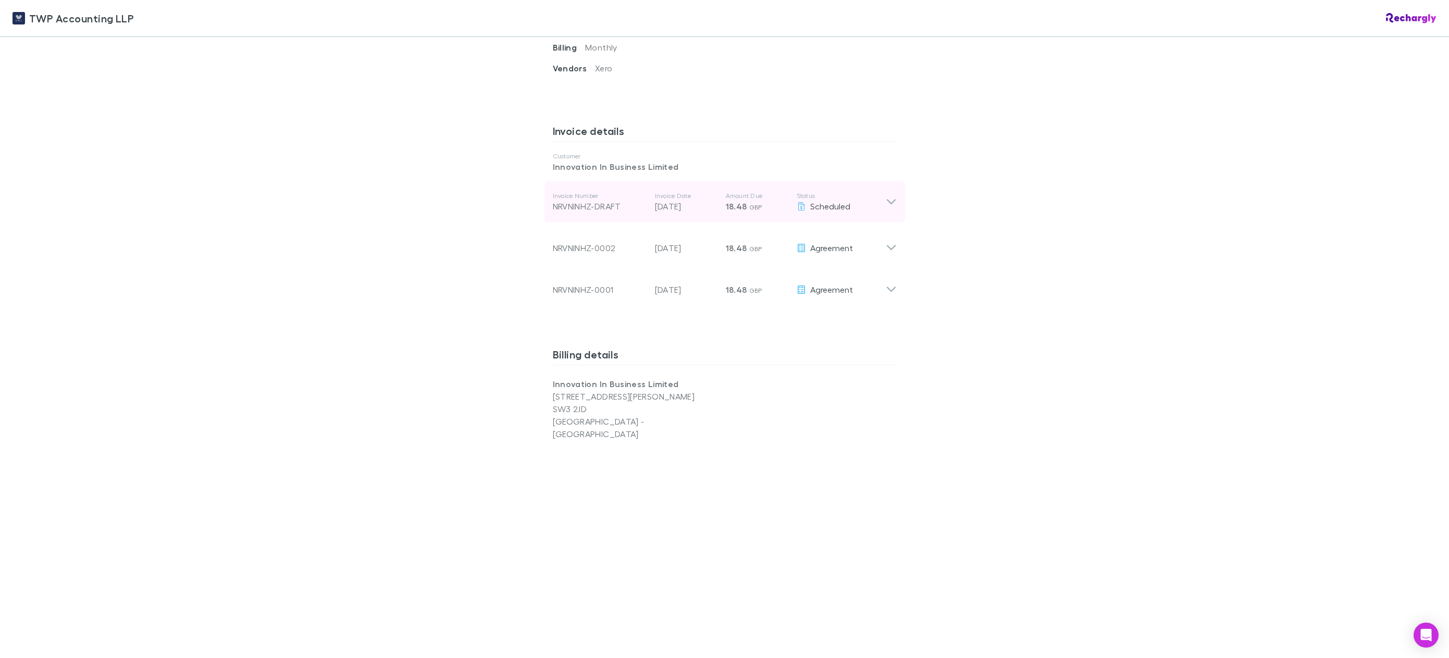
click at [889, 196] on icon at bounding box center [891, 202] width 11 height 13
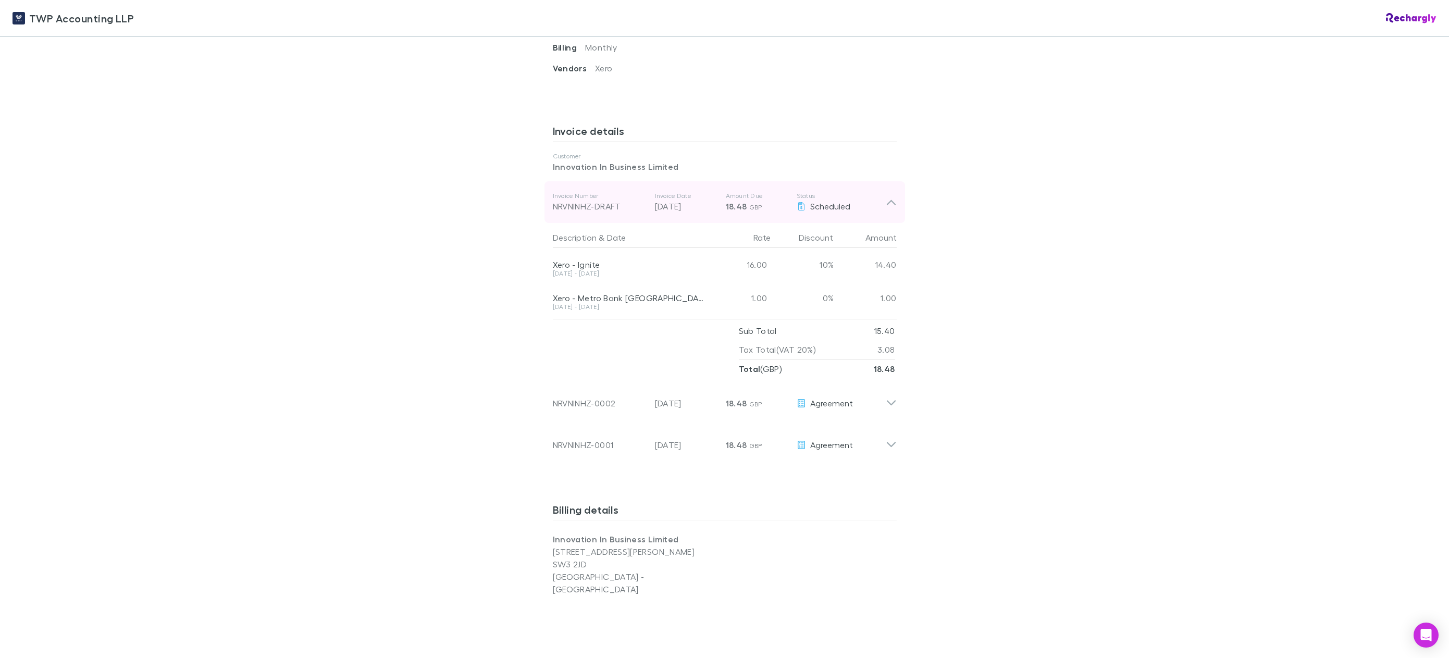
click at [889, 196] on icon at bounding box center [891, 202] width 11 height 13
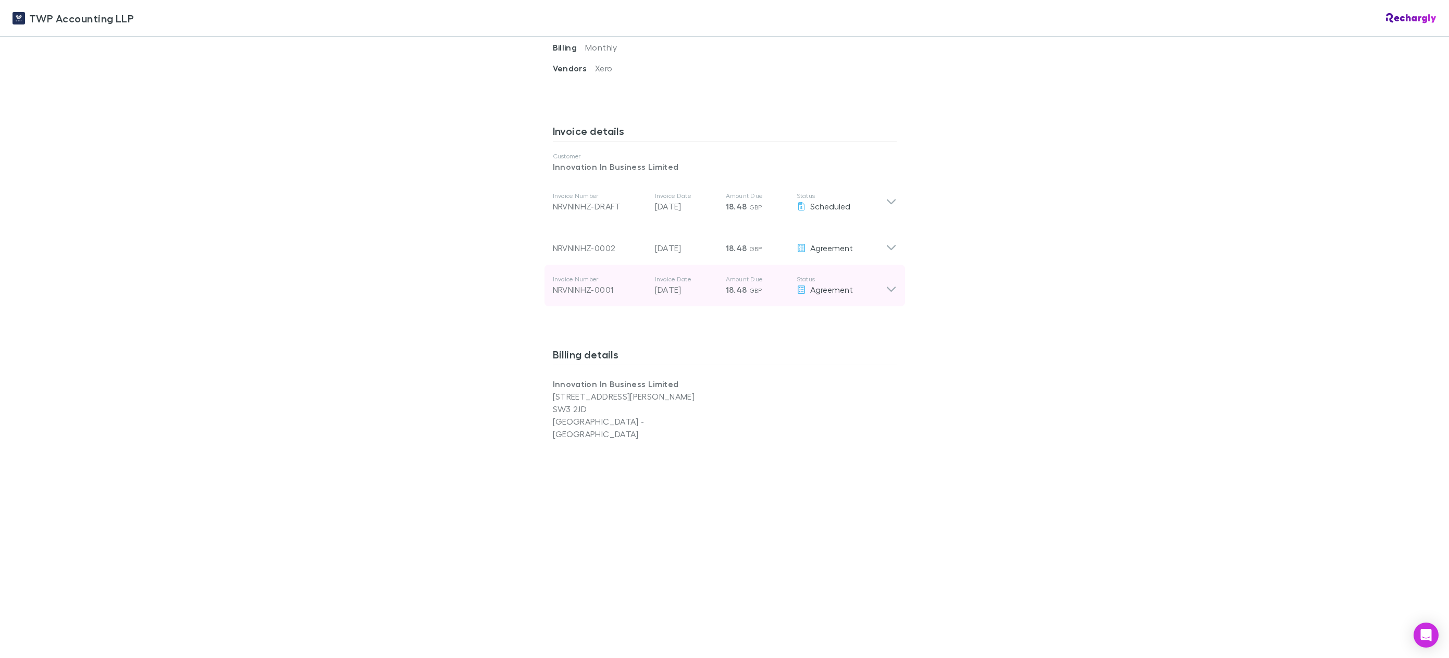
click at [886, 275] on icon at bounding box center [891, 285] width 11 height 21
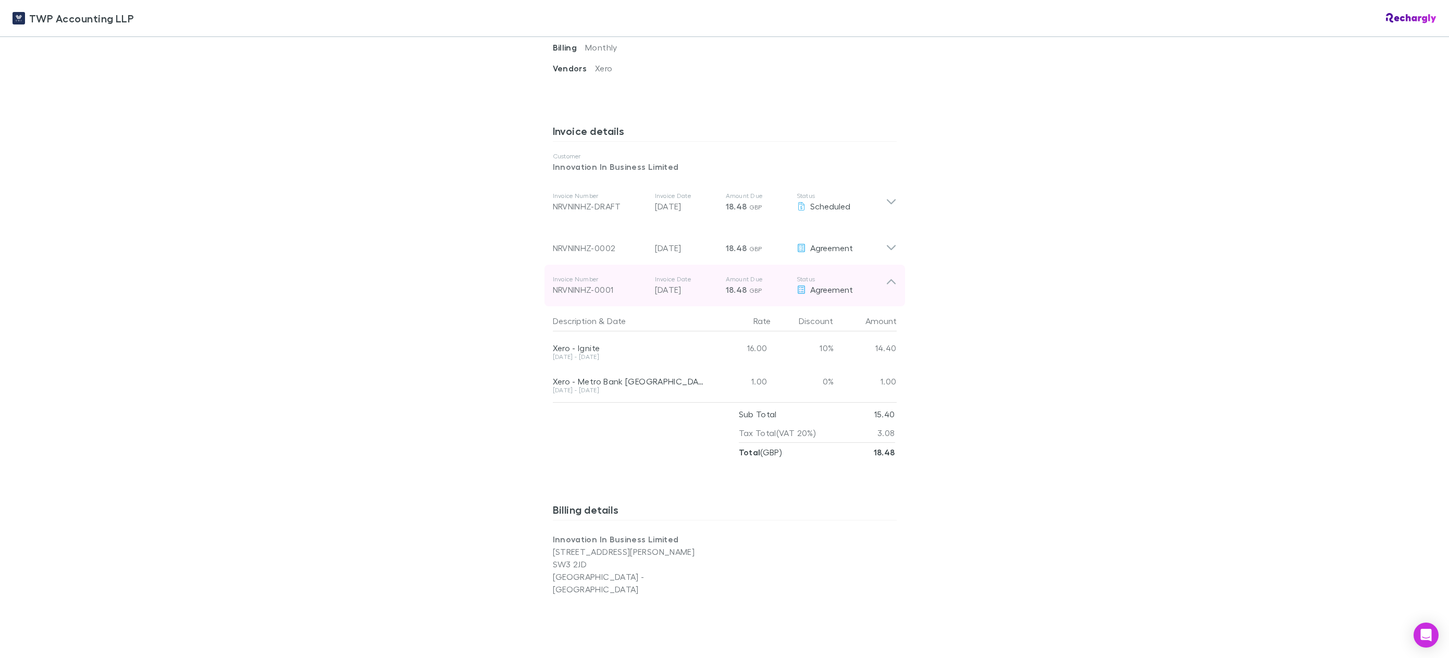
click at [888, 275] on icon at bounding box center [891, 285] width 11 height 21
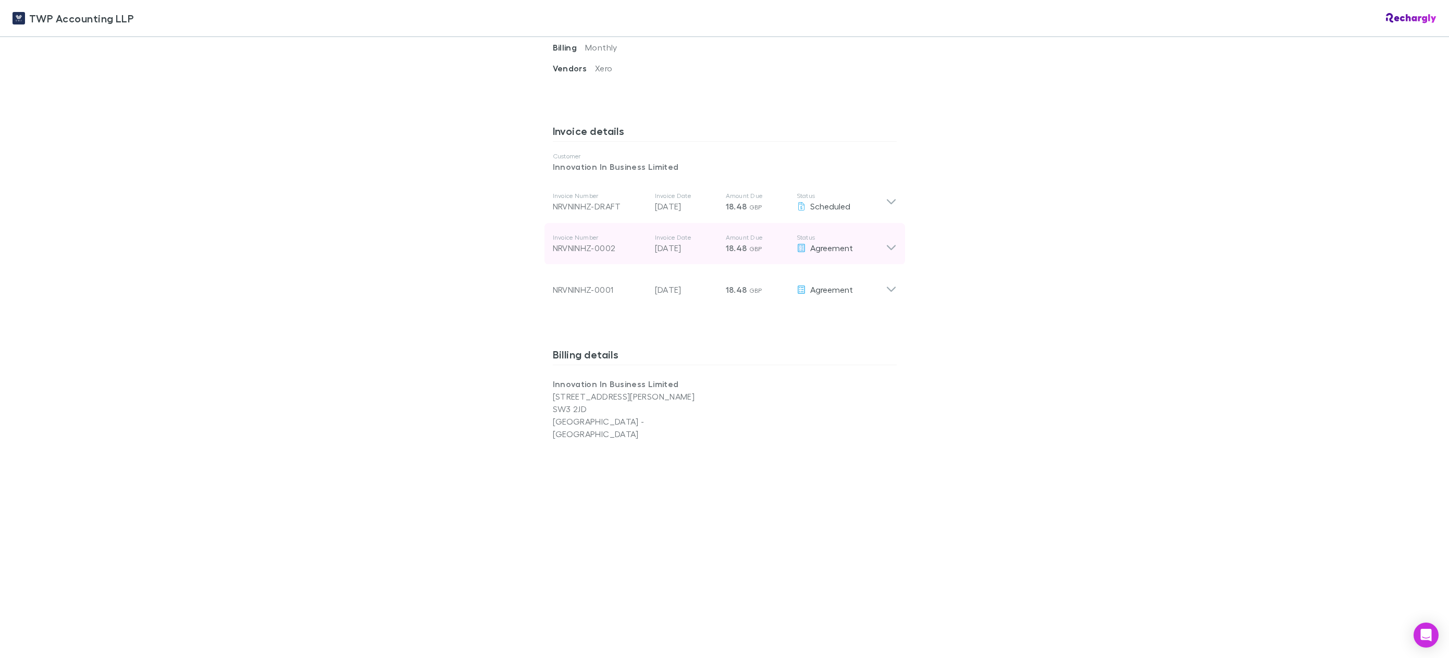
click at [887, 233] on icon at bounding box center [891, 243] width 11 height 21
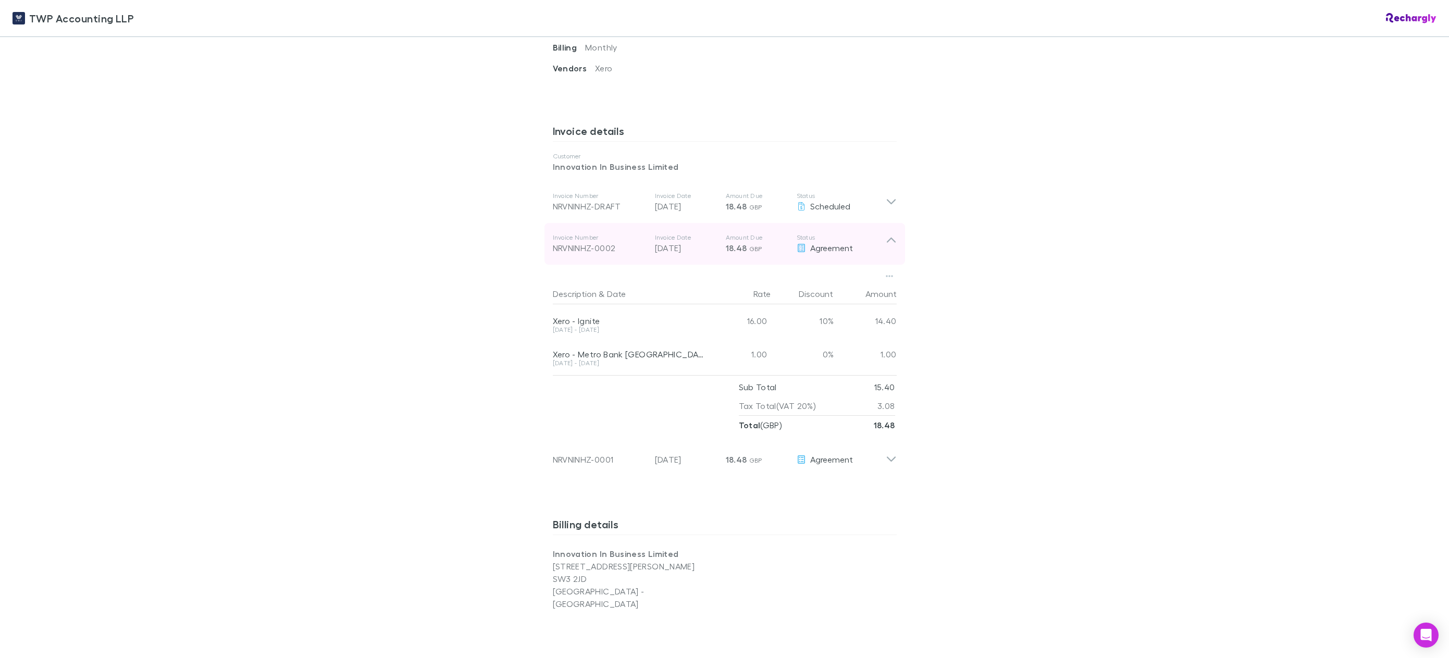
click at [887, 233] on icon at bounding box center [891, 243] width 11 height 21
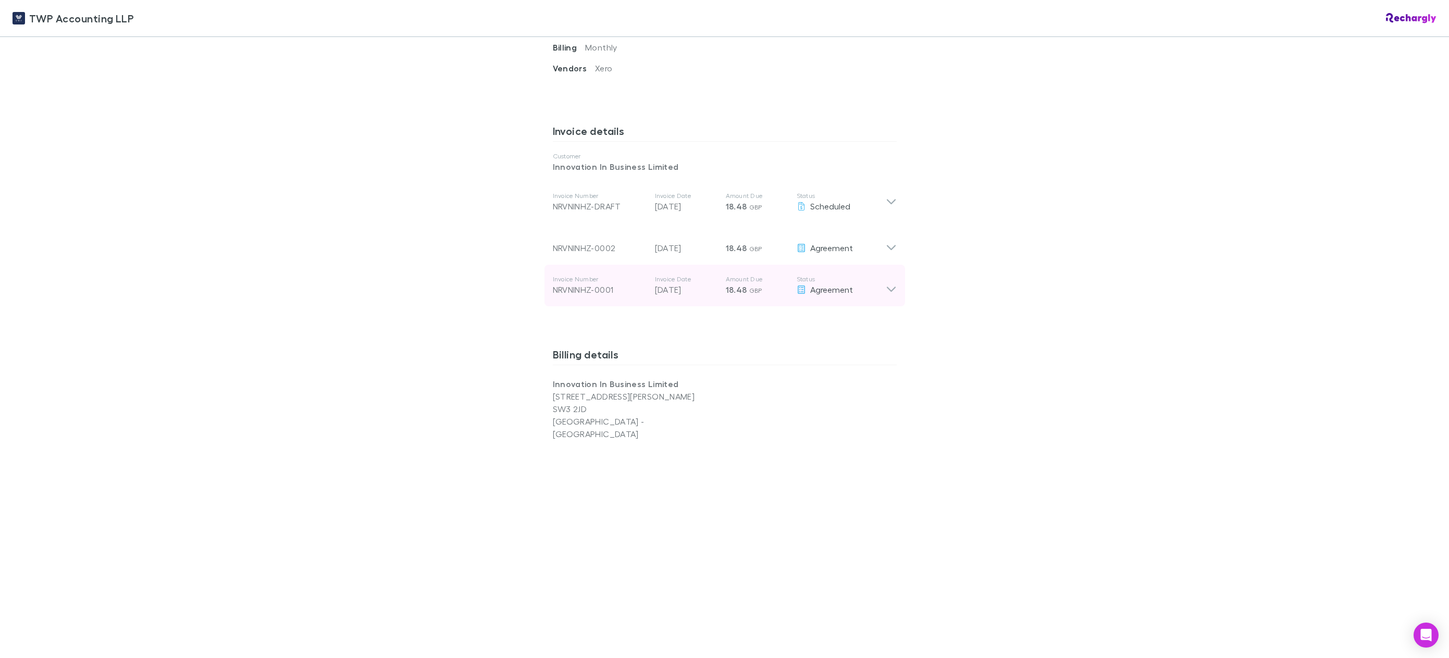
click at [887, 281] on icon at bounding box center [891, 285] width 11 height 21
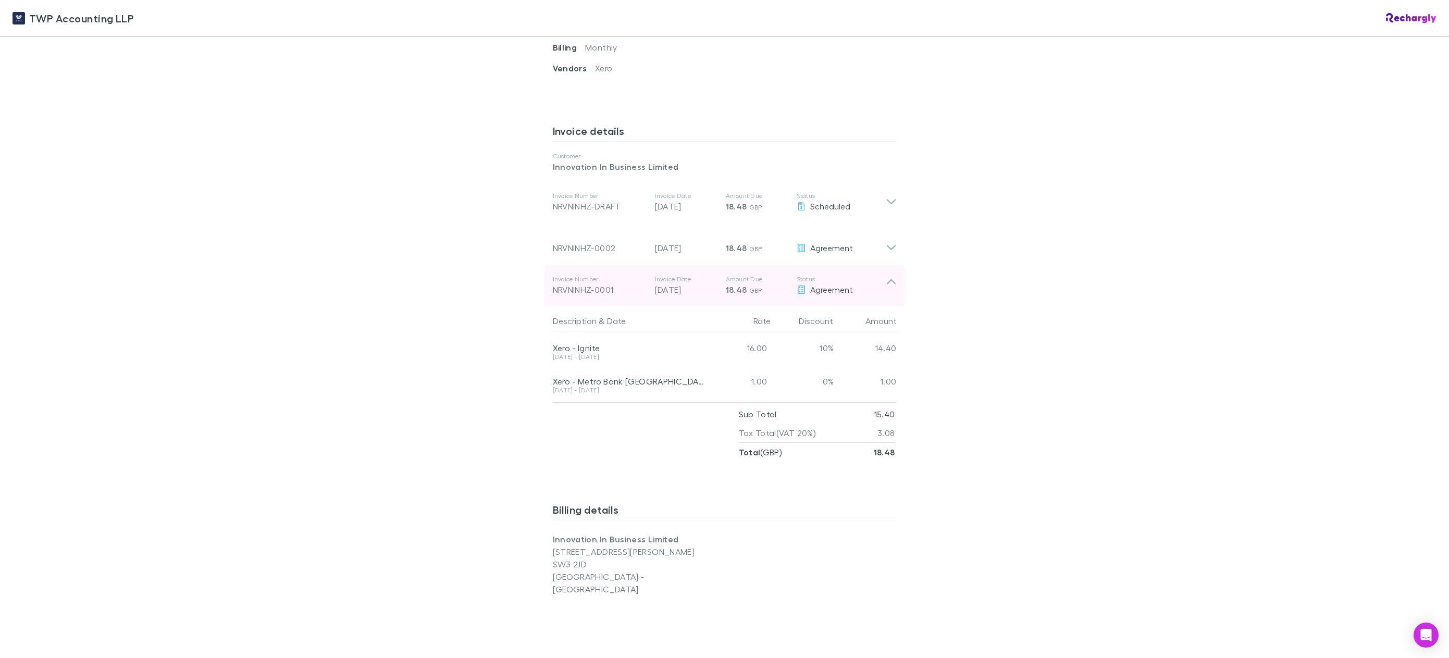
click at [887, 281] on icon at bounding box center [891, 285] width 11 height 21
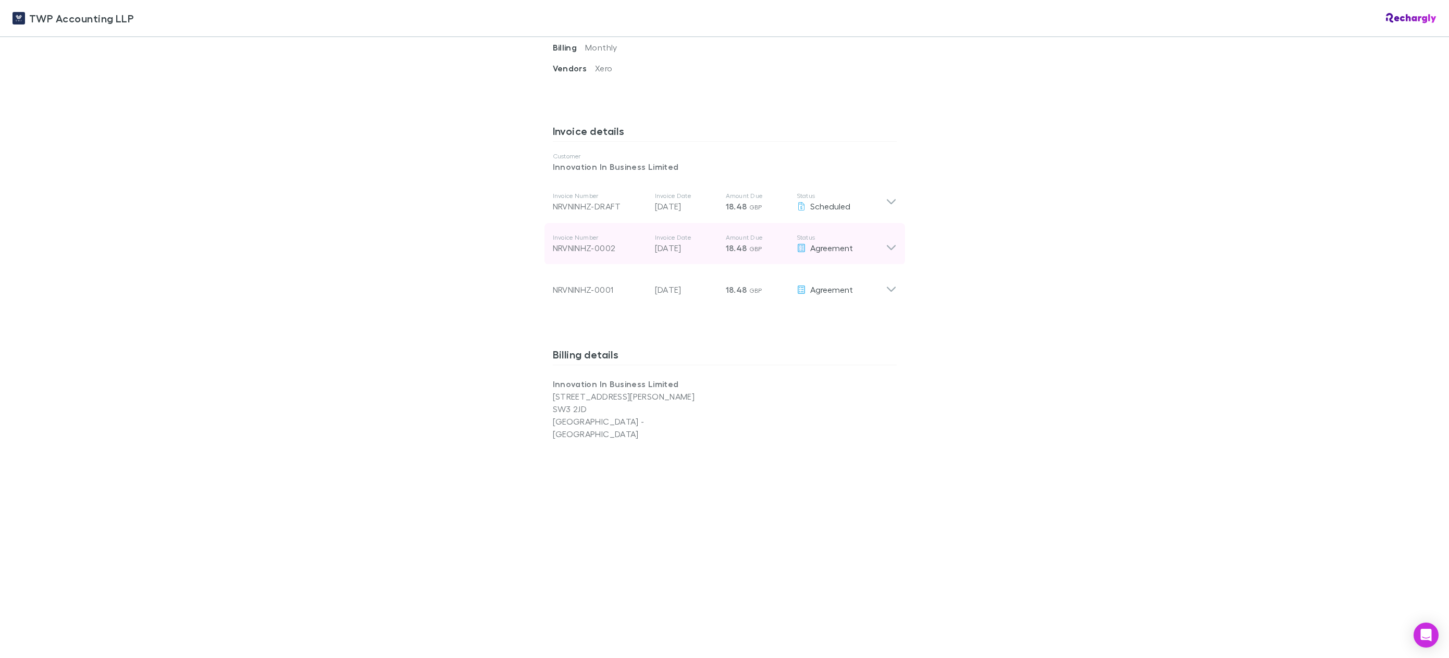
click at [887, 233] on icon at bounding box center [891, 243] width 11 height 21
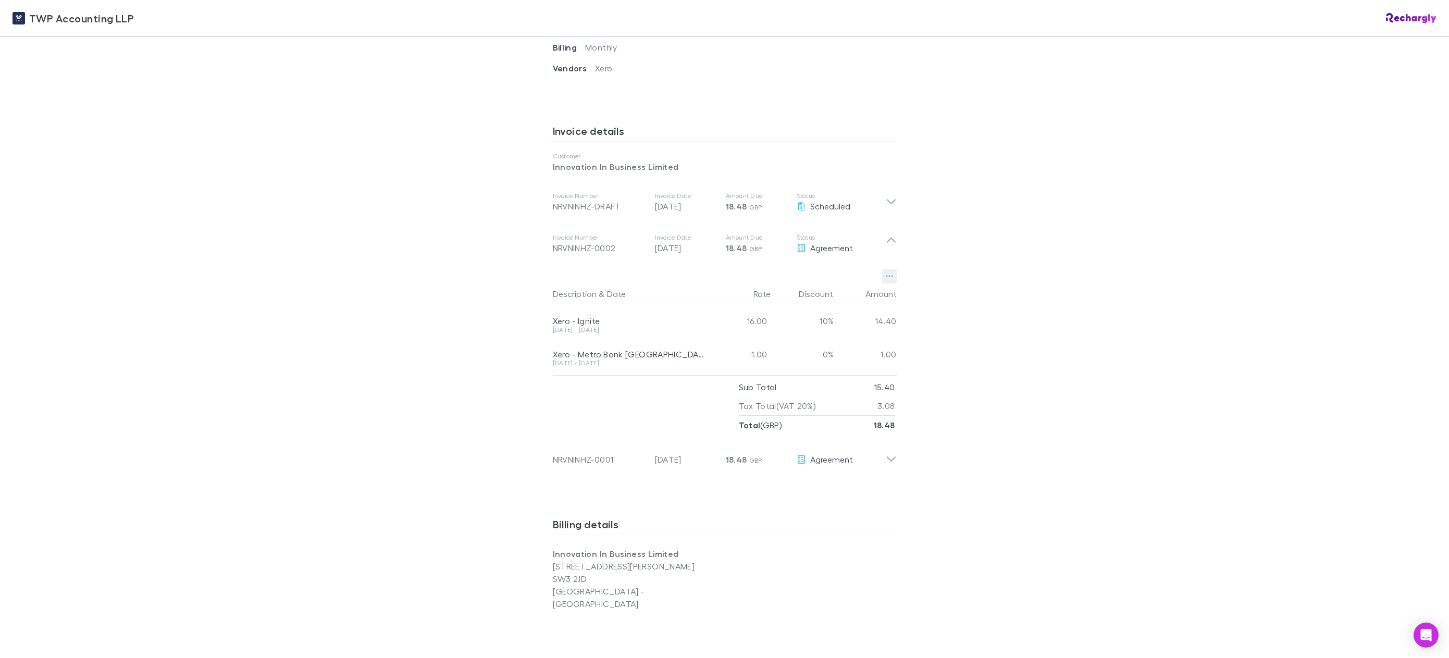
click at [887, 272] on icon "button" at bounding box center [889, 276] width 7 height 8
click at [1052, 262] on div at bounding box center [724, 329] width 1449 height 658
